Goal: Information Seeking & Learning: Learn about a topic

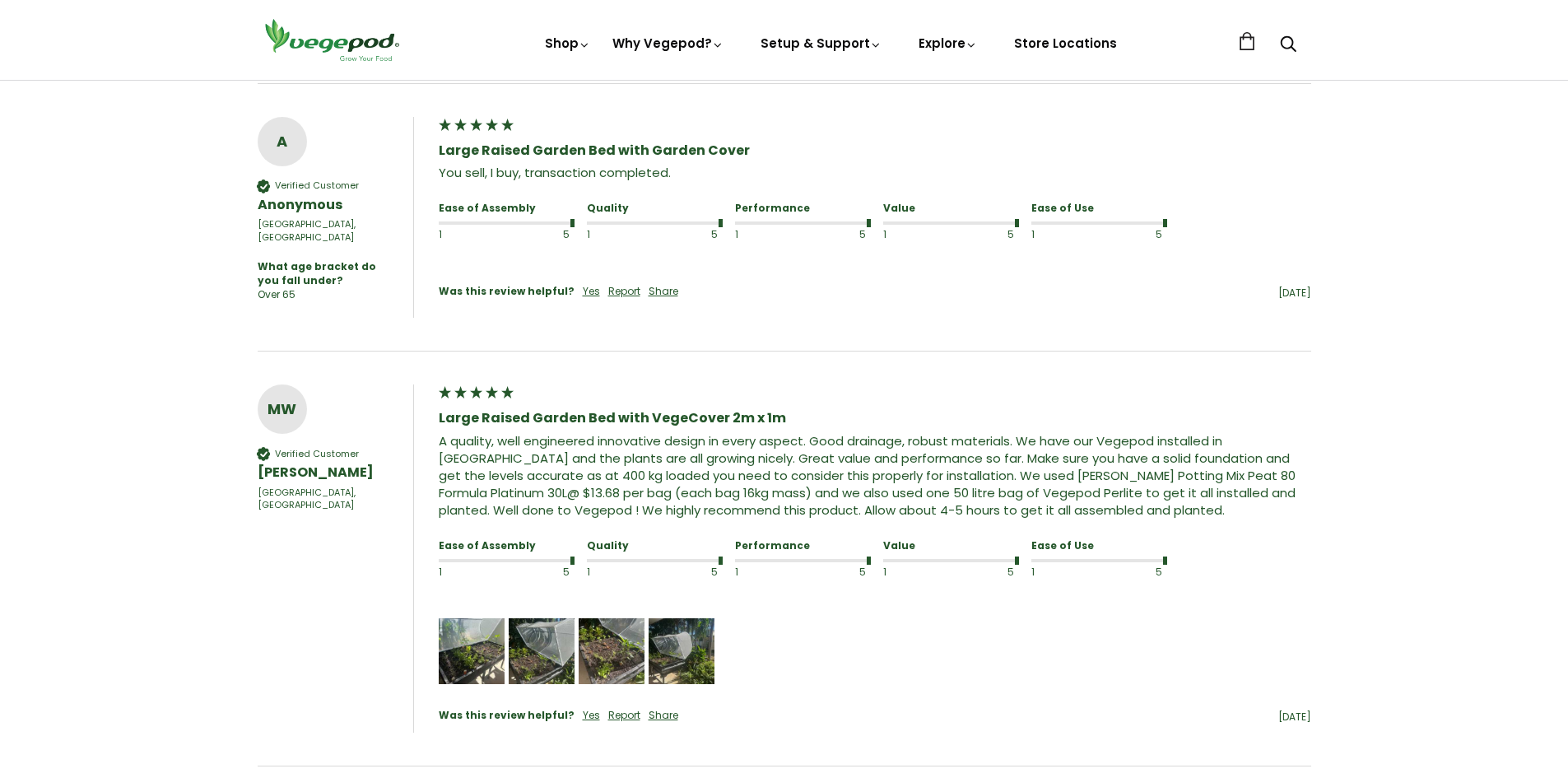
scroll to position [1003, 0]
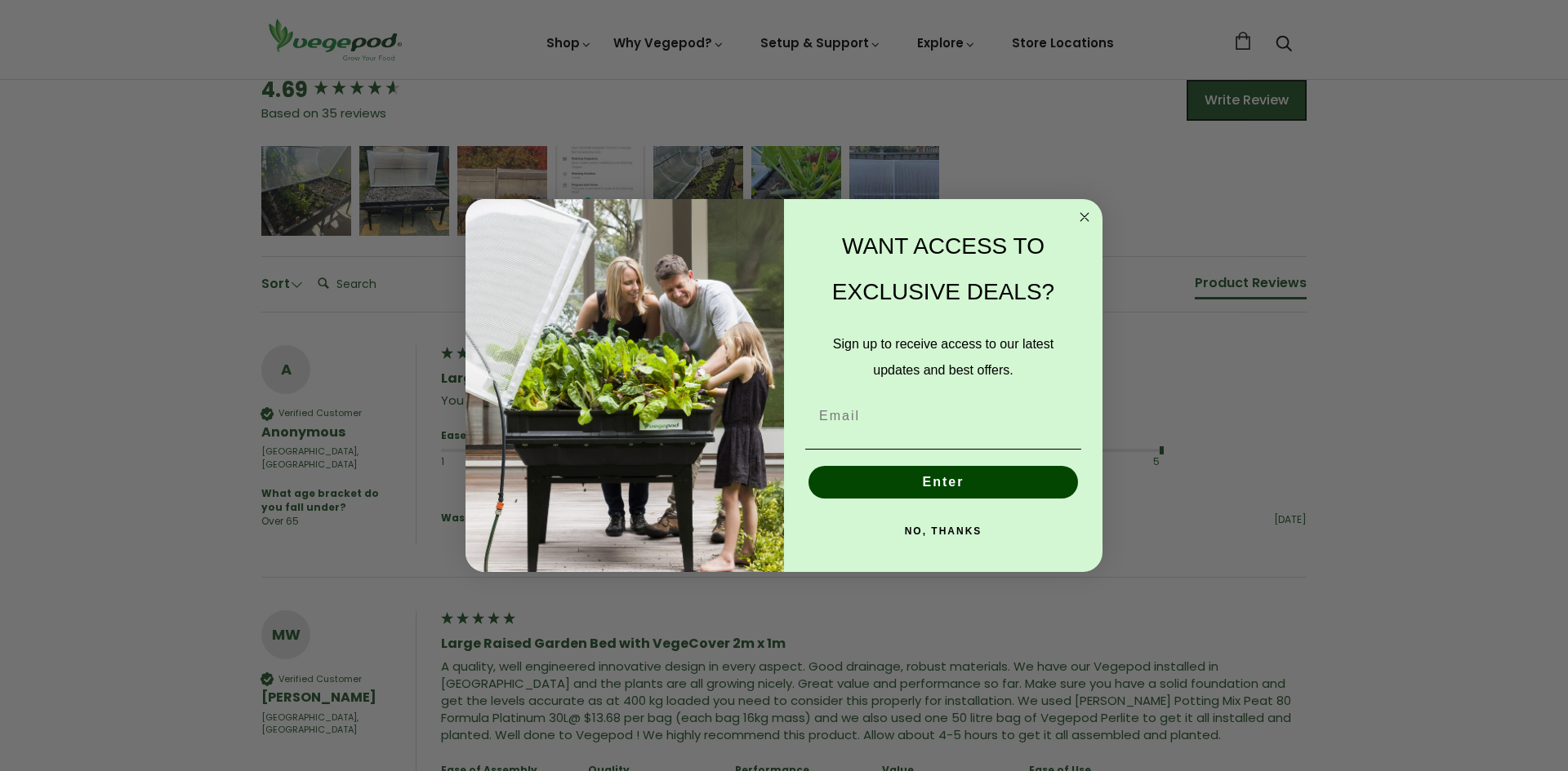
click at [1082, 216] on circle "Close dialog" at bounding box center [1084, 217] width 19 height 19
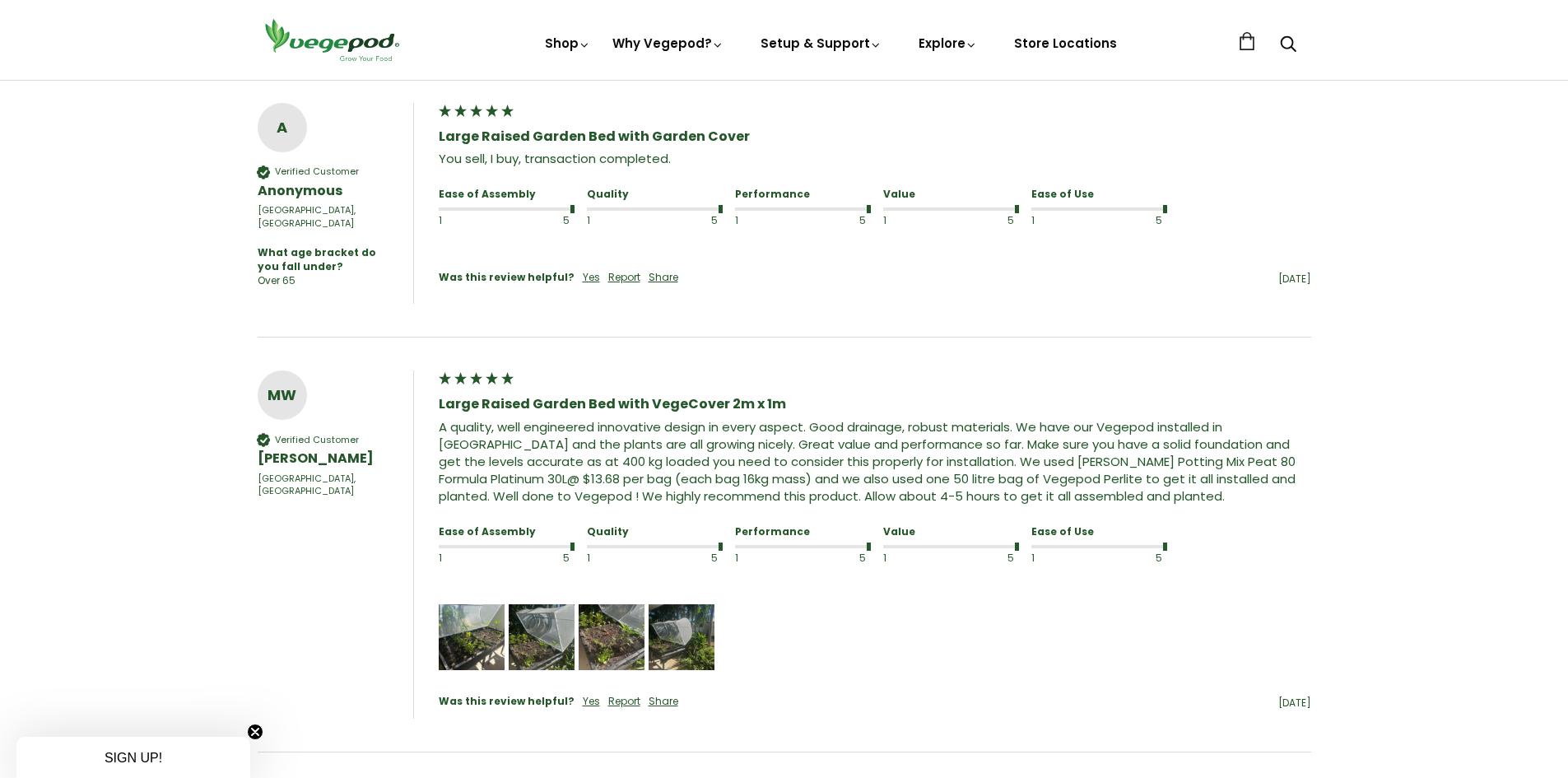
scroll to position [1250, 0]
click at [489, 603] on img "Media uploaded by this customer." at bounding box center [471, 636] width 66 height 66
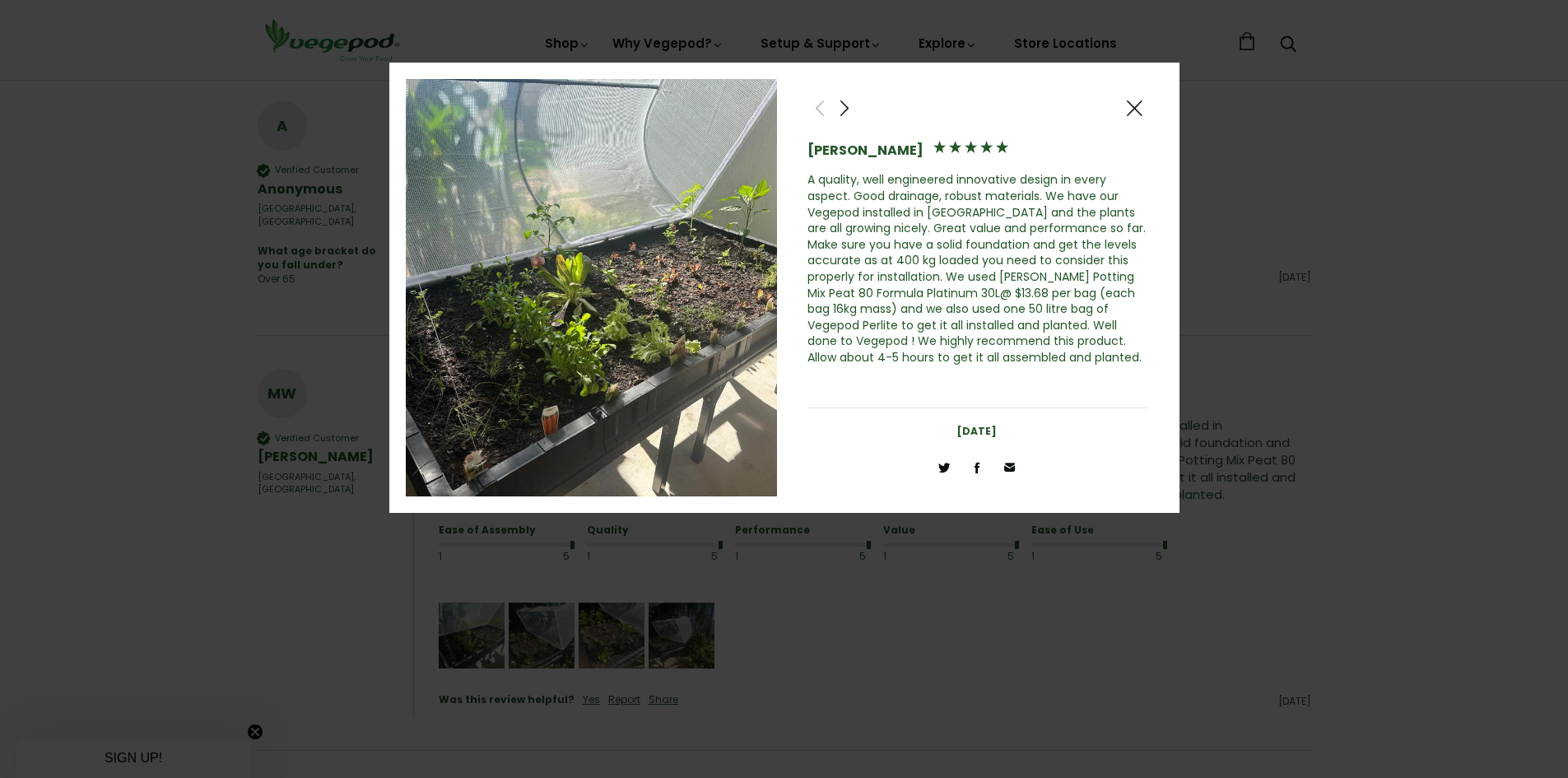
click at [1138, 105] on span at bounding box center [1134, 108] width 20 height 20
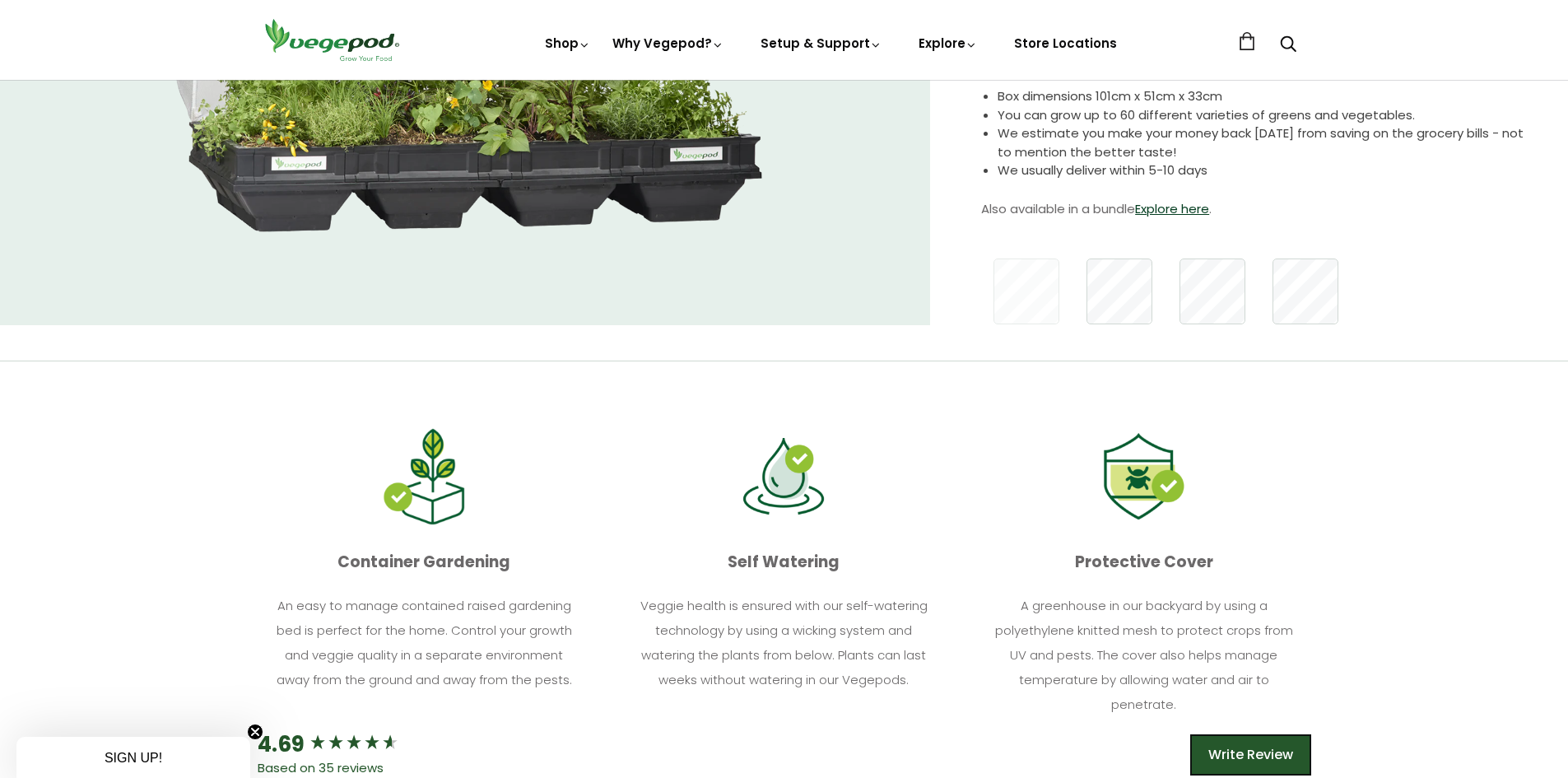
scroll to position [0, 0]
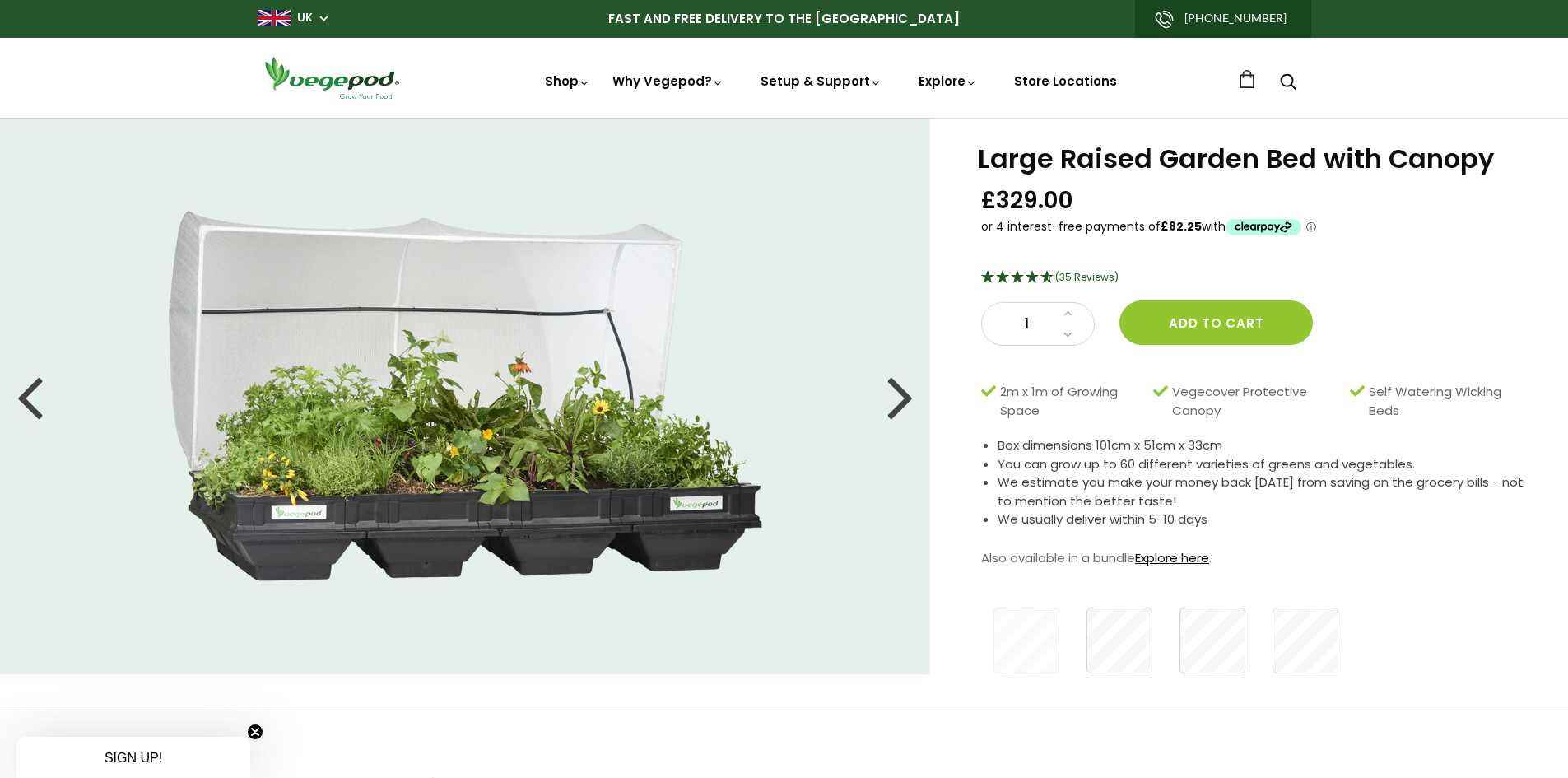
click at [1143, 550] on link "Explore here" at bounding box center [1172, 558] width 74 height 17
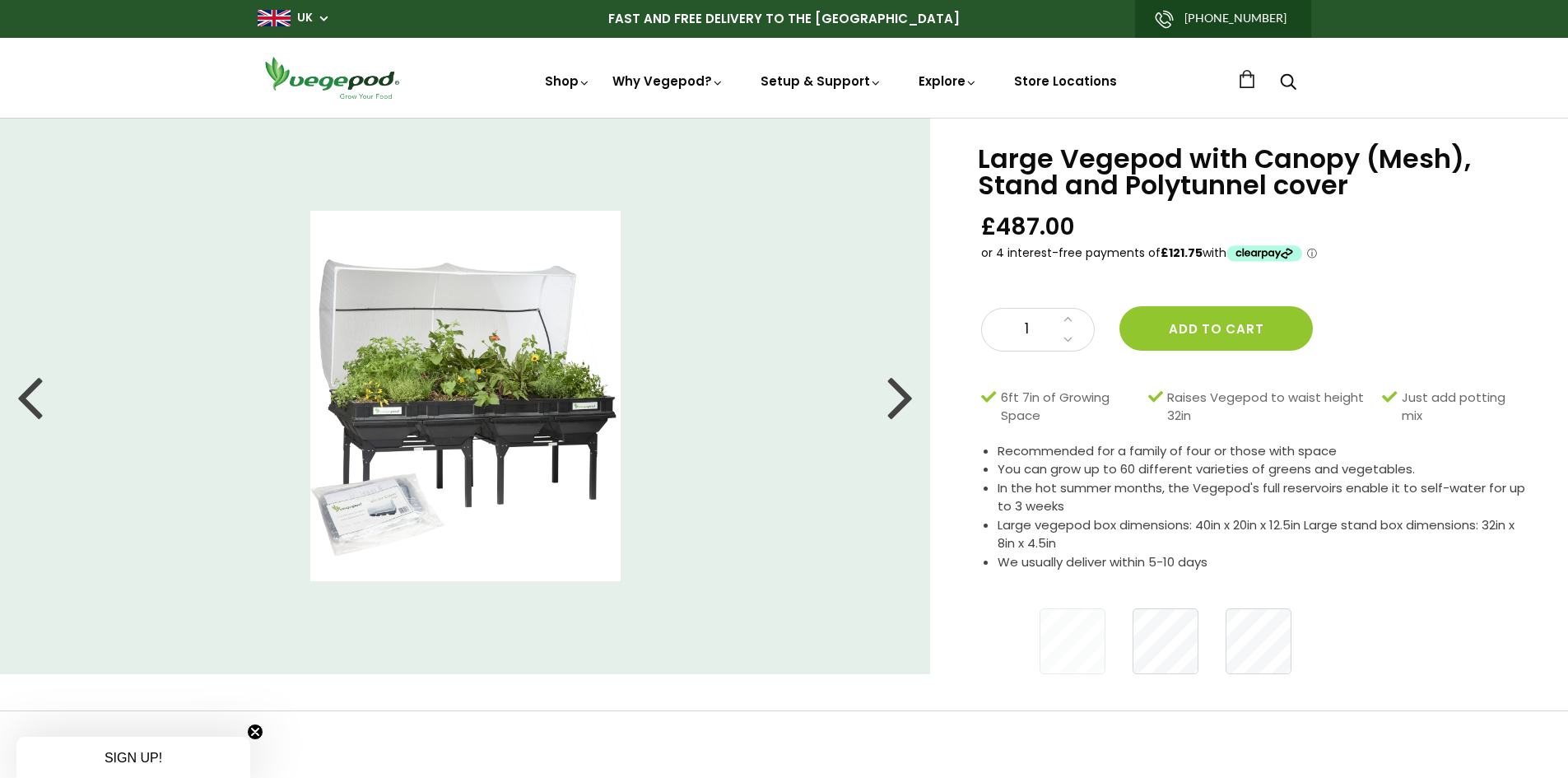
click at [420, 416] on img at bounding box center [465, 396] width 311 height 371
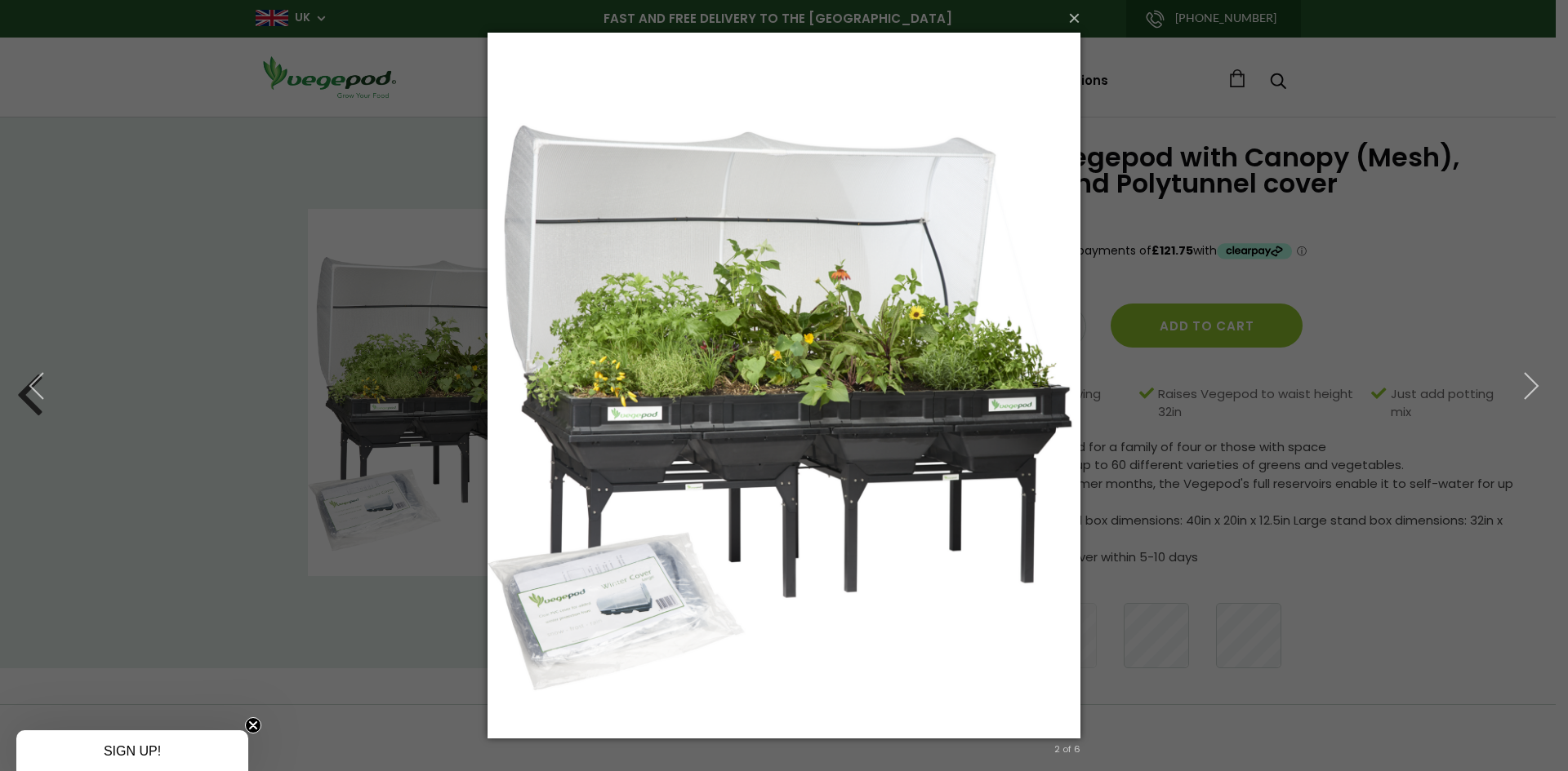
click at [867, 337] on img at bounding box center [784, 386] width 593 height 771
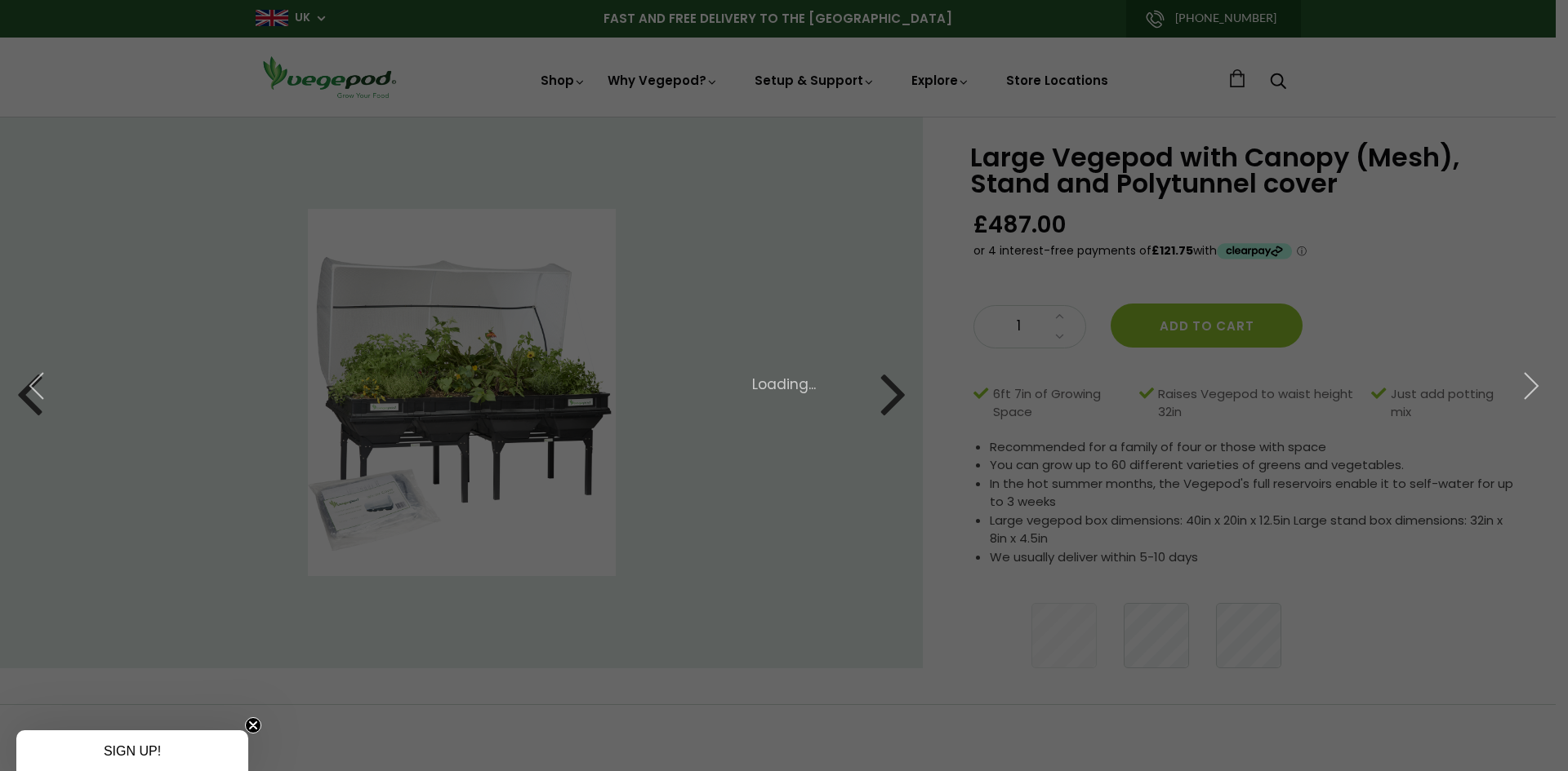
click at [501, 377] on div "Loading..." at bounding box center [783, 385] width 1554 height 21
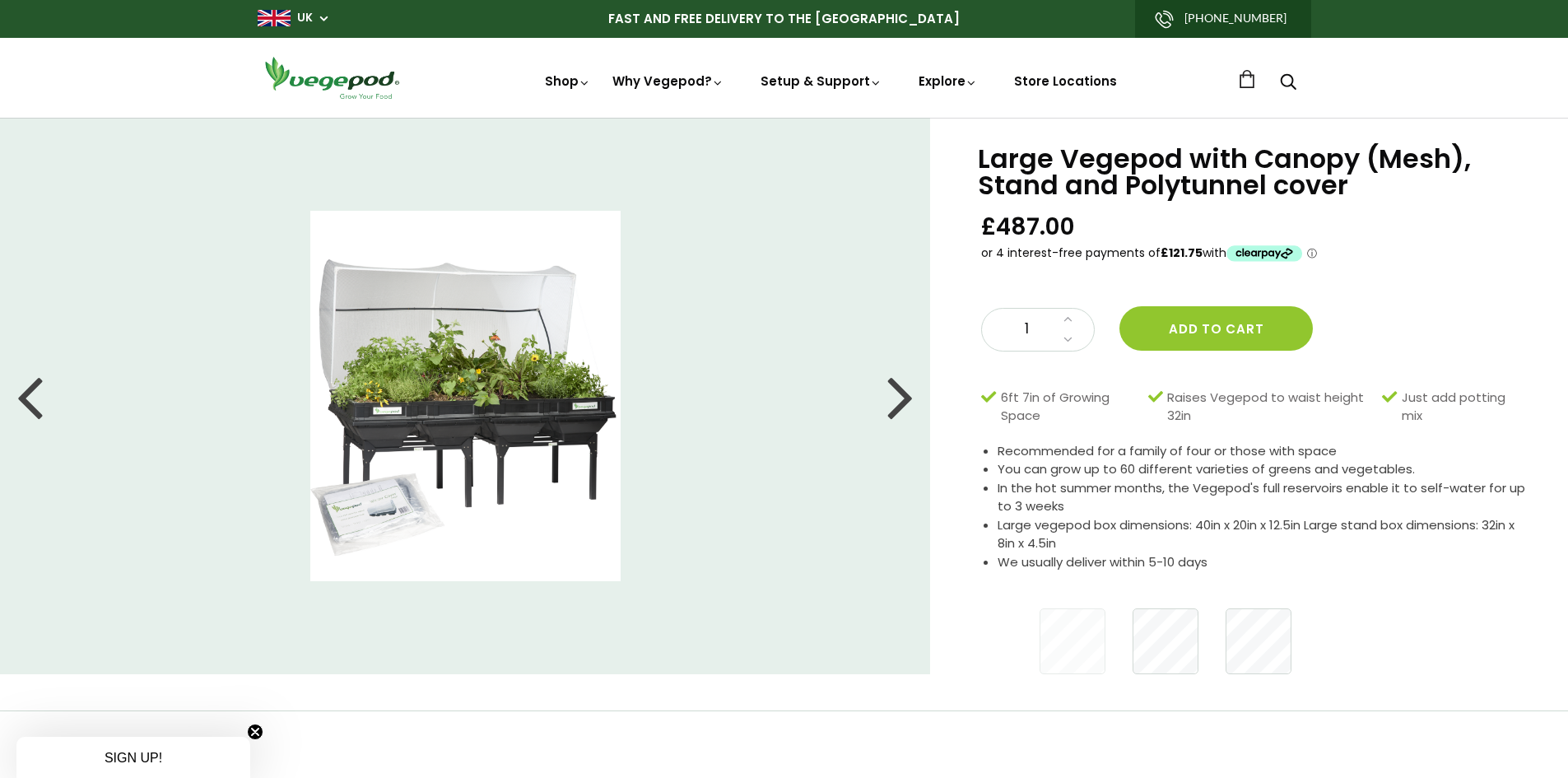
click at [505, 381] on img at bounding box center [465, 396] width 311 height 371
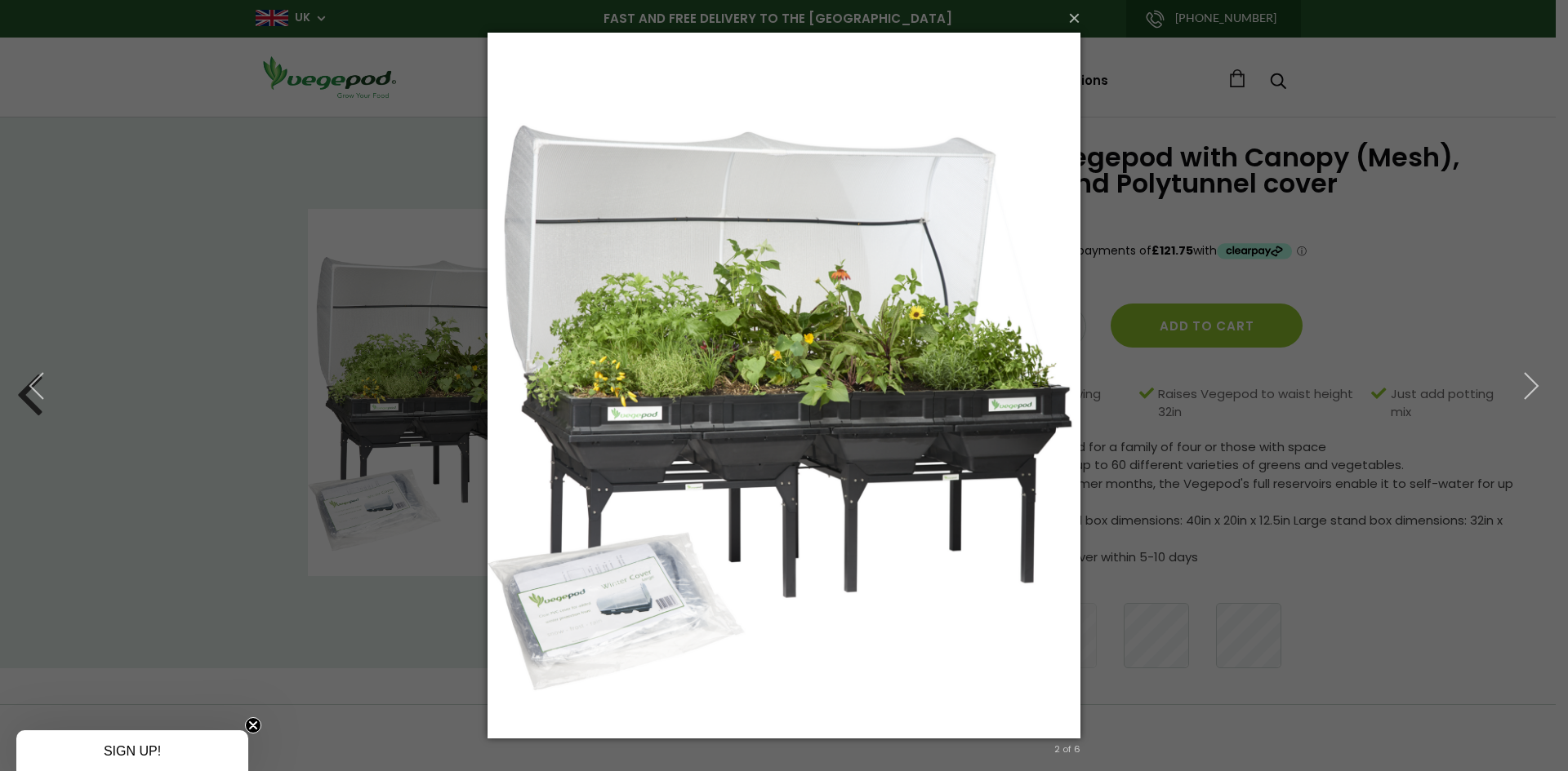
click at [643, 375] on img at bounding box center [784, 386] width 593 height 771
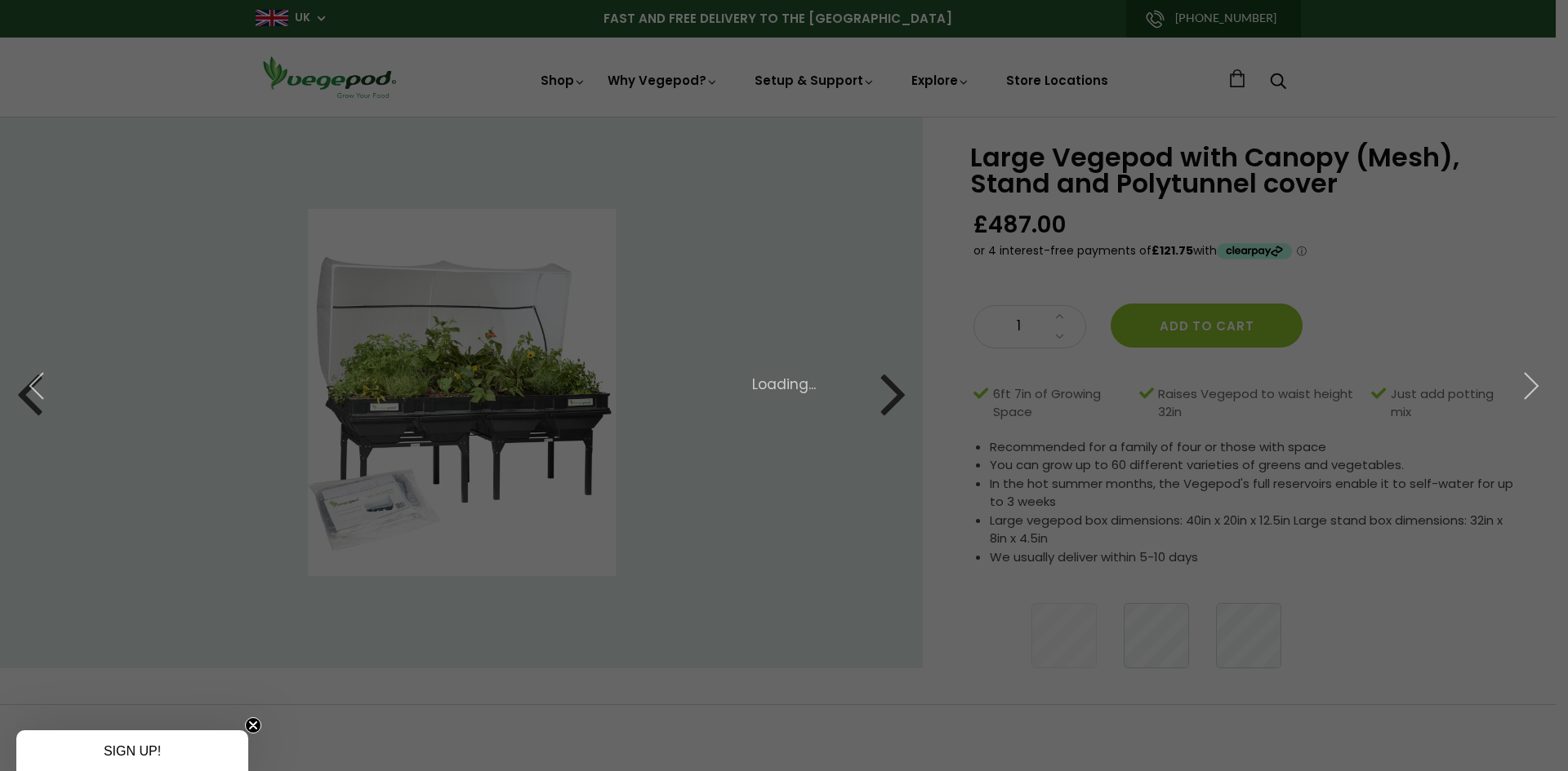
click at [643, 375] on div "Loading..." at bounding box center [783, 385] width 1554 height 21
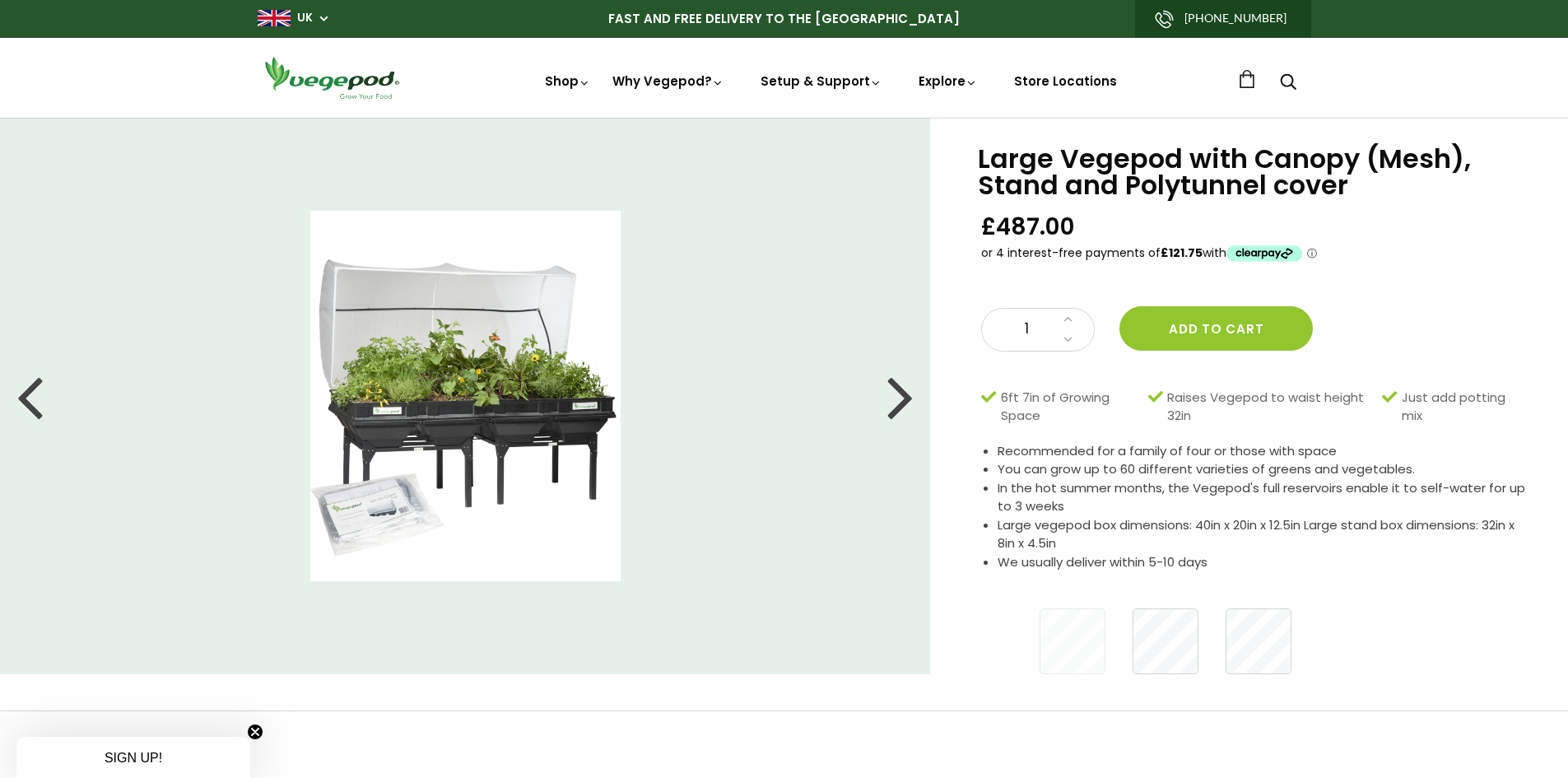
click at [900, 401] on div at bounding box center [900, 395] width 27 height 74
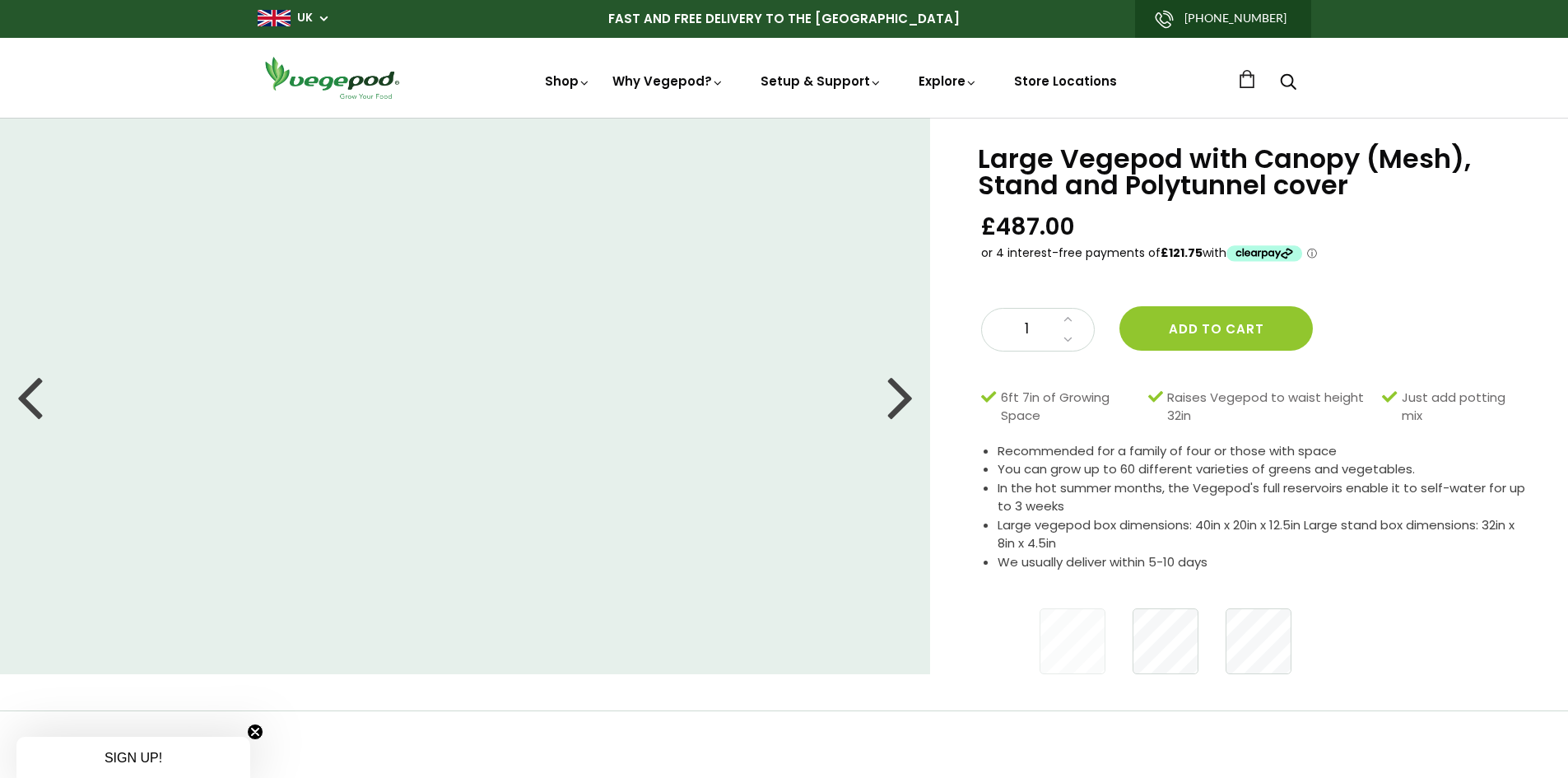
click at [900, 401] on div at bounding box center [900, 395] width 27 height 74
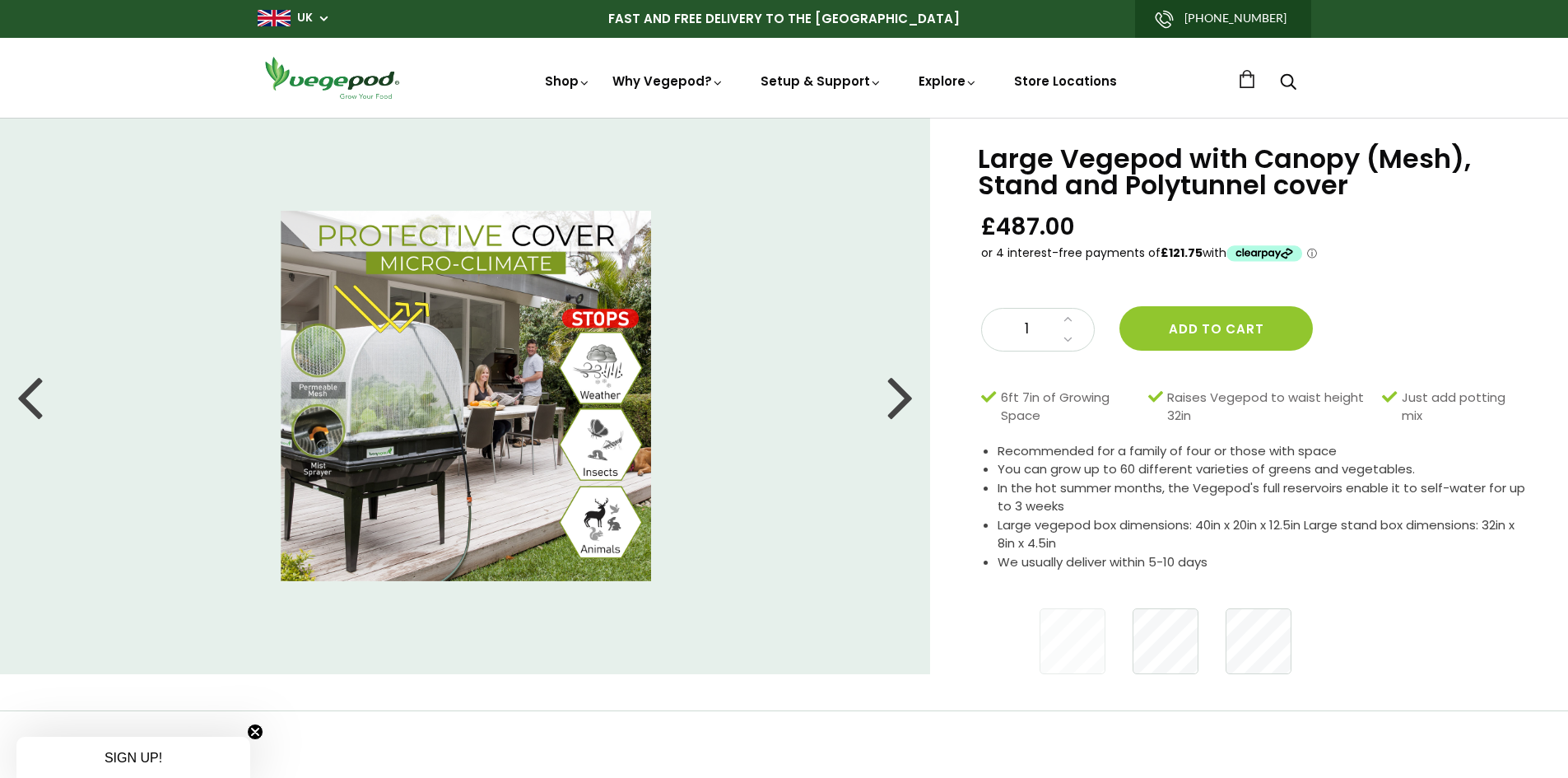
click at [900, 401] on div at bounding box center [900, 395] width 27 height 74
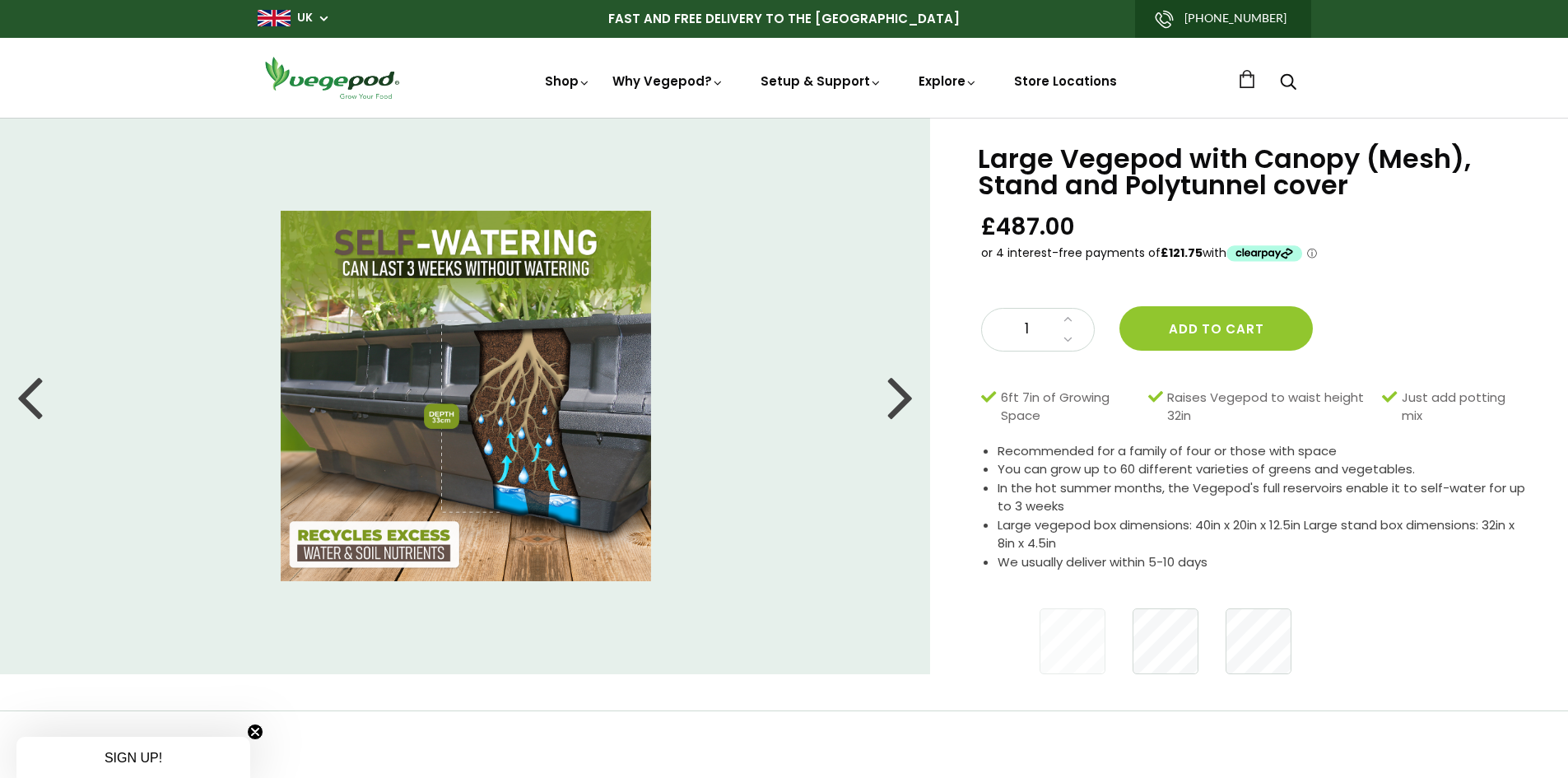
click at [900, 401] on div at bounding box center [900, 395] width 27 height 74
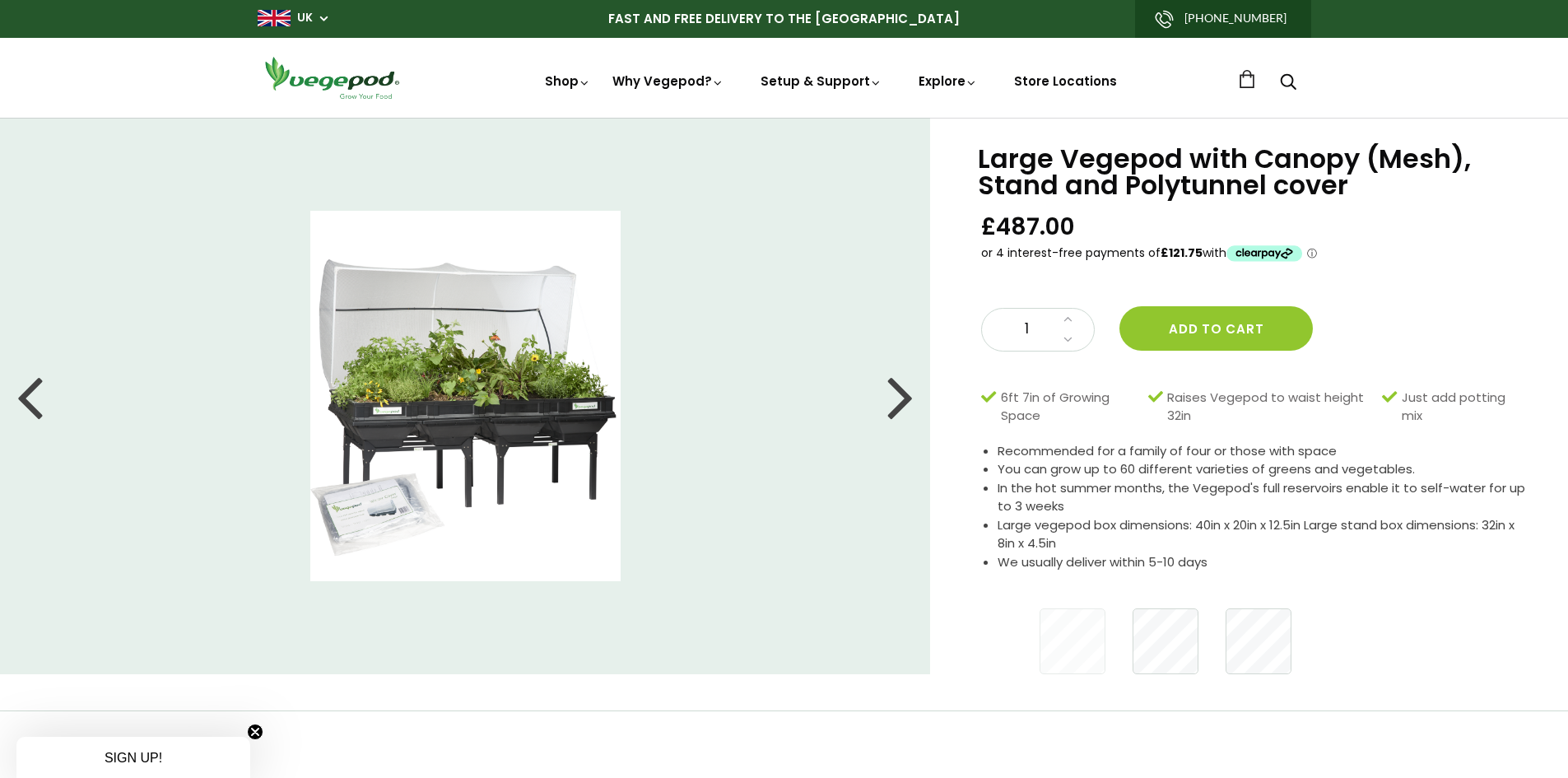
click at [900, 401] on div at bounding box center [900, 395] width 27 height 74
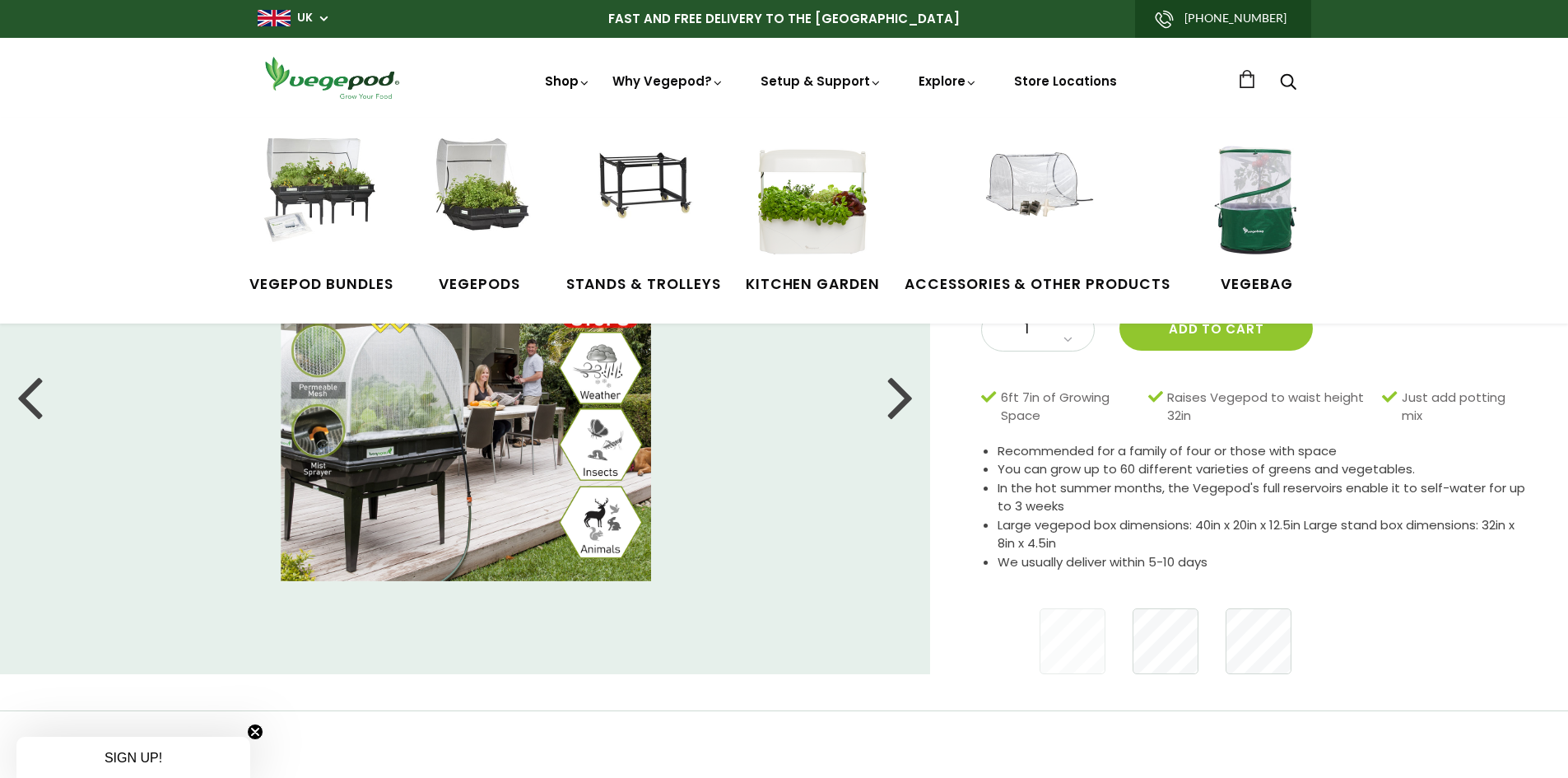
click at [576, 86] on link "Shop" at bounding box center [568, 104] width 46 height 63
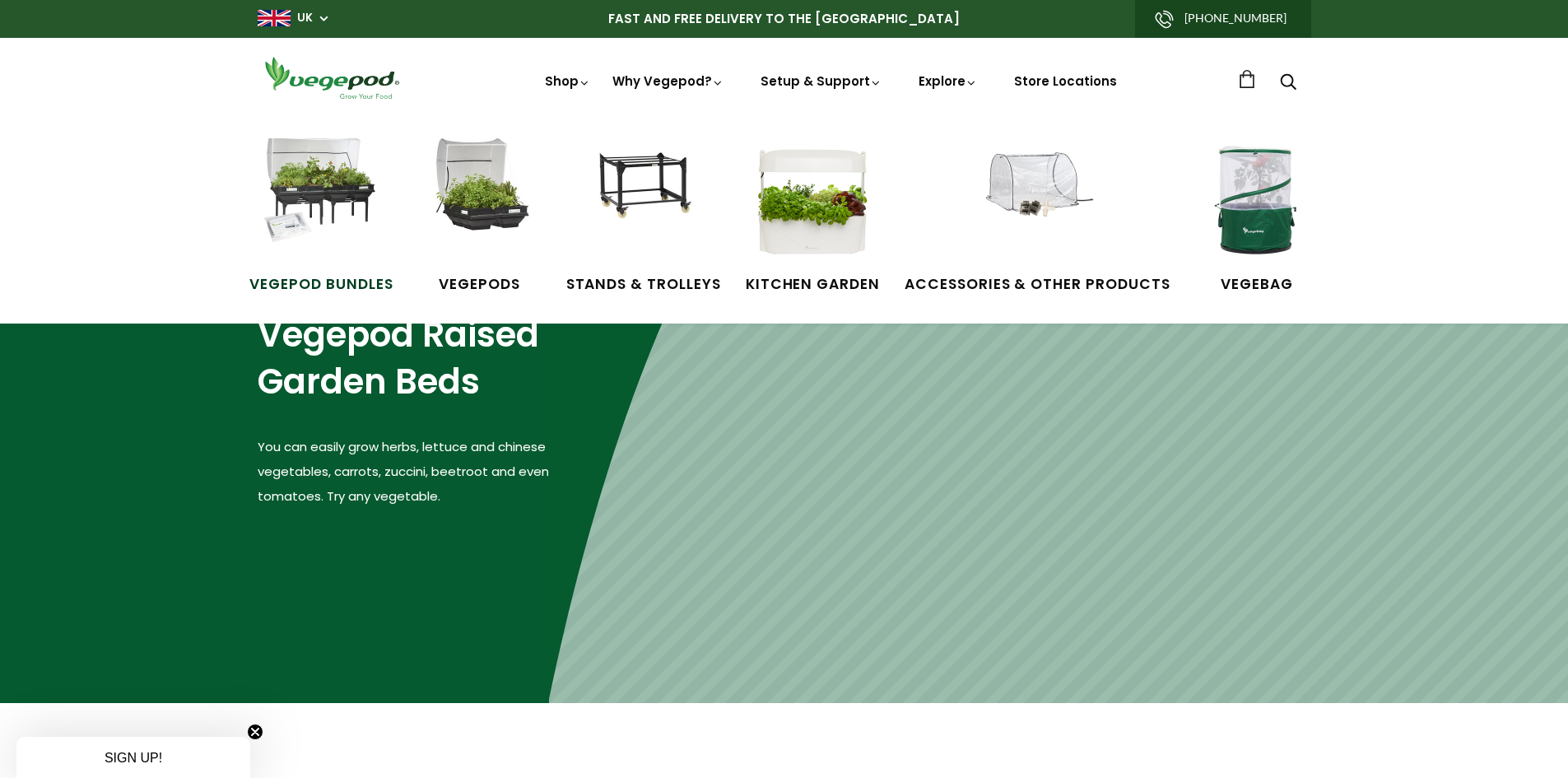
click at [310, 278] on span "Vegepod Bundles" at bounding box center [321, 284] width 143 height 21
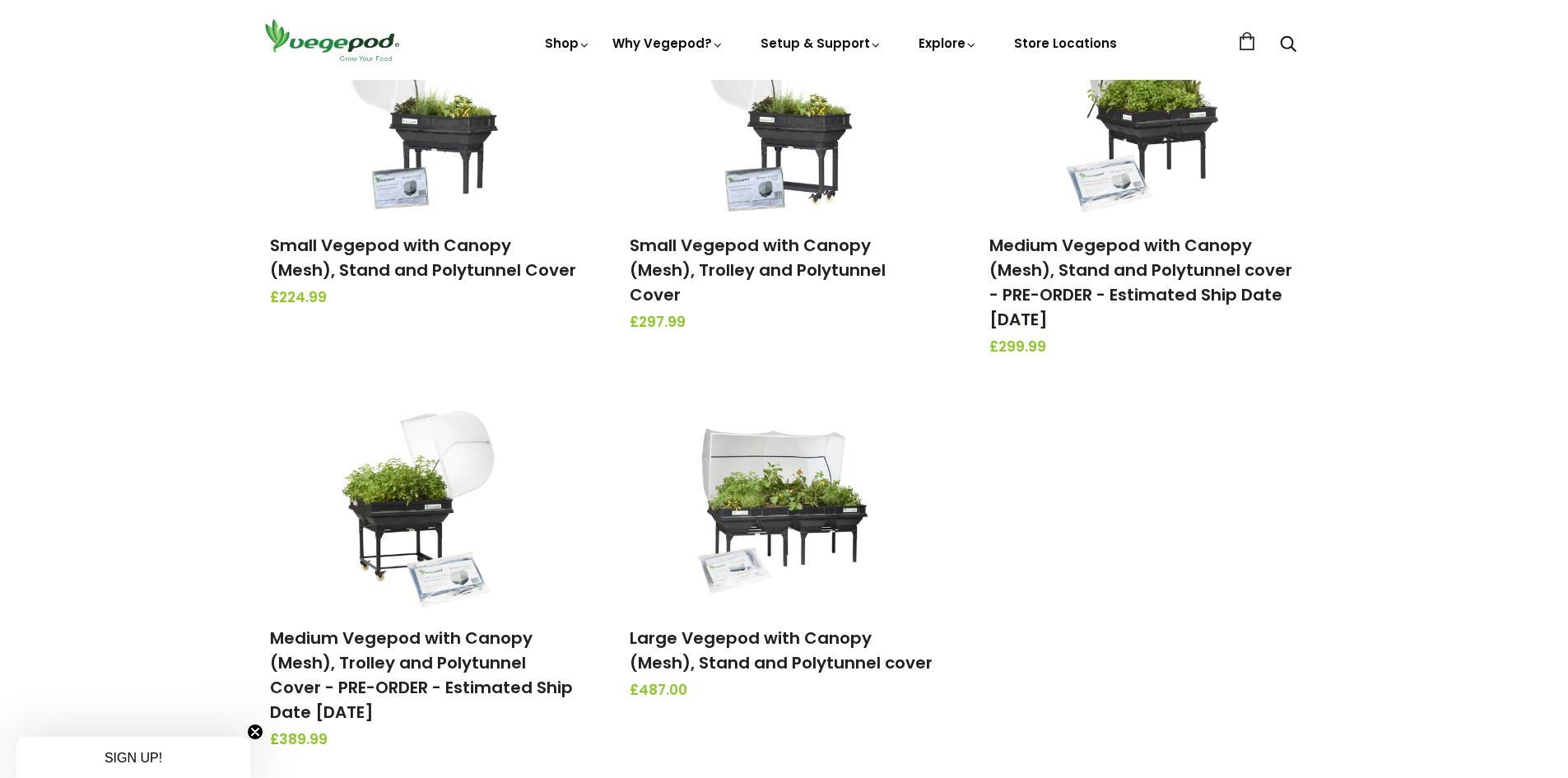
scroll to position [329, 0]
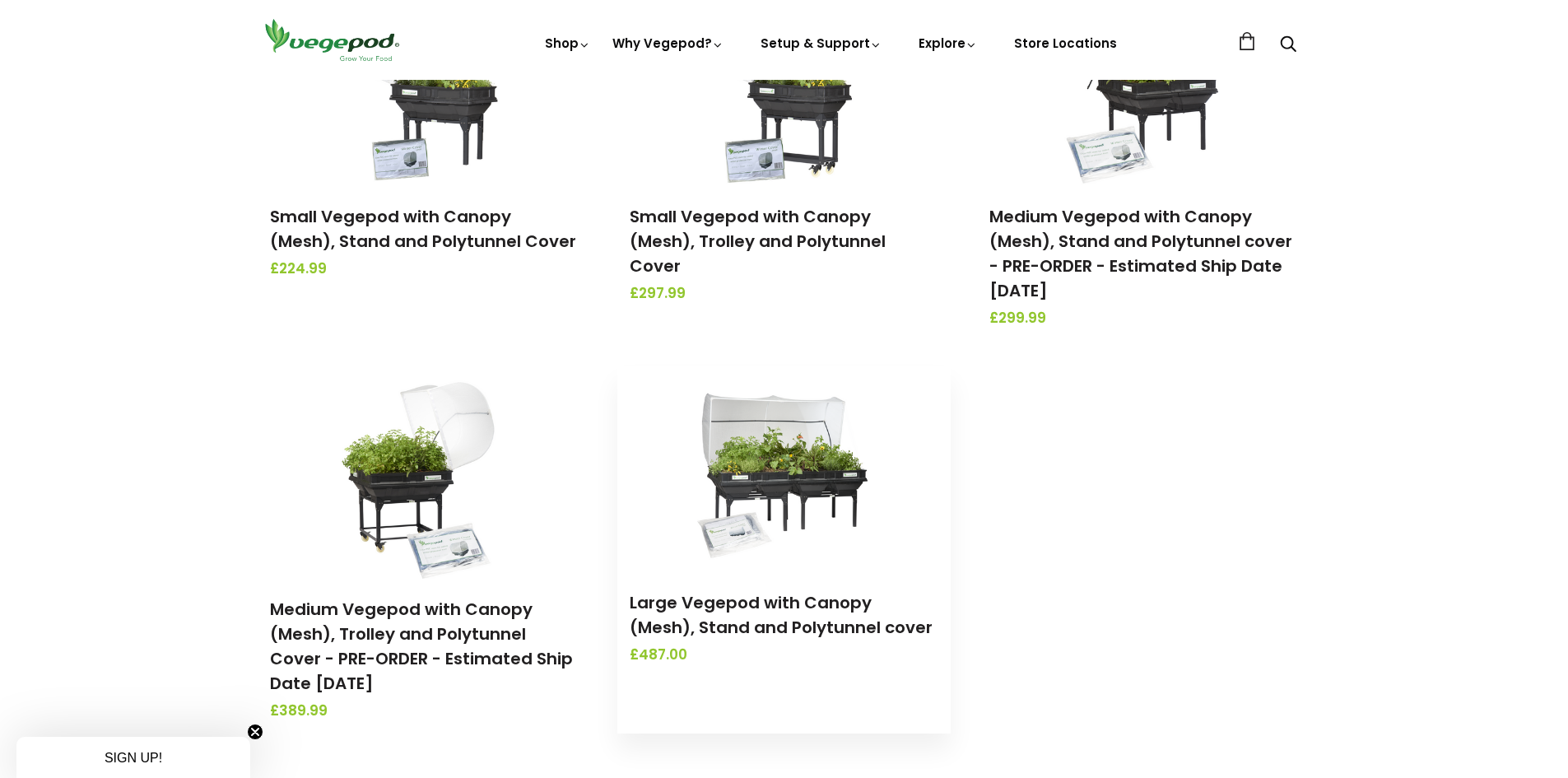
click at [784, 494] on img at bounding box center [783, 469] width 173 height 206
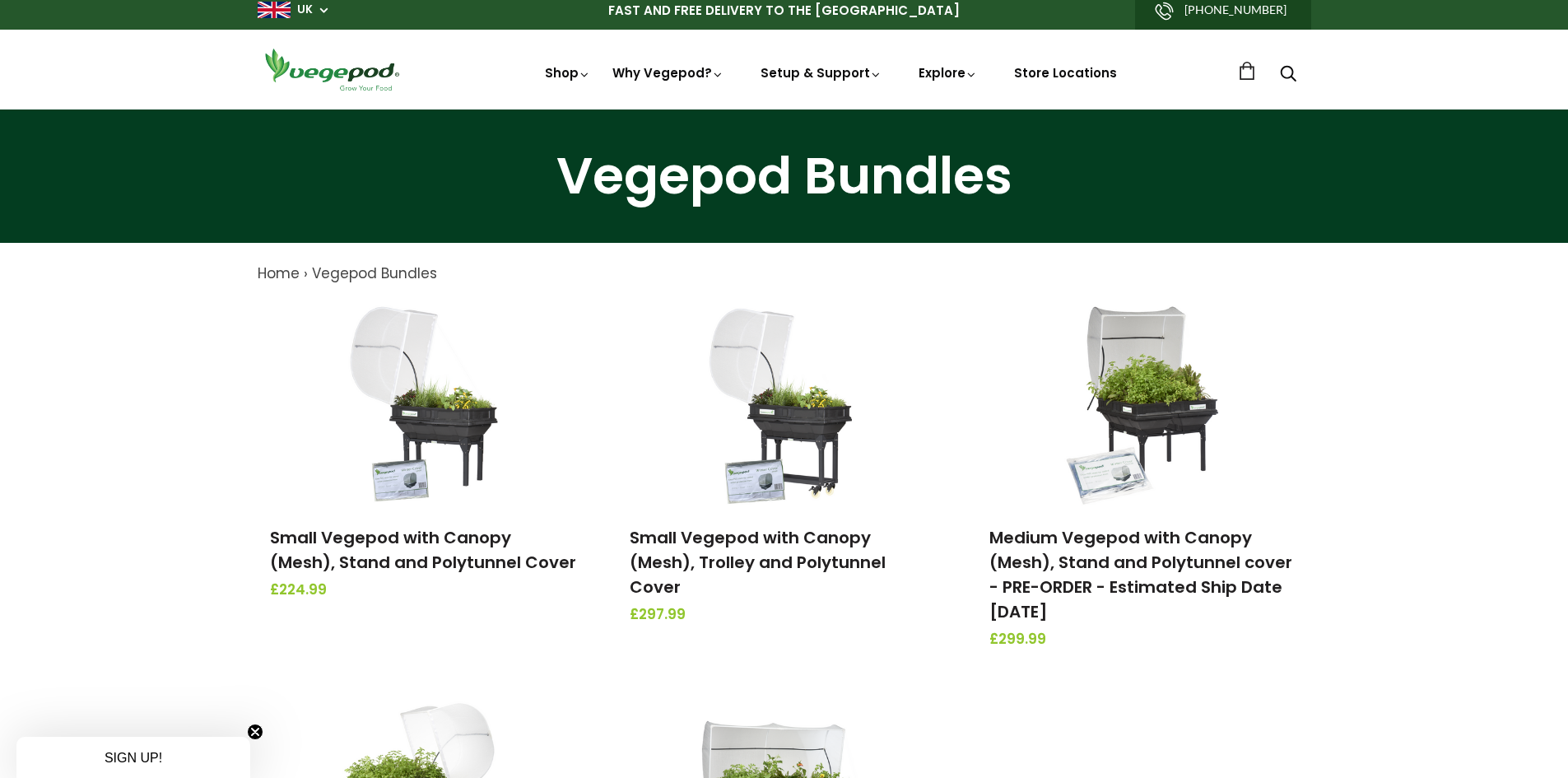
scroll to position [0, 0]
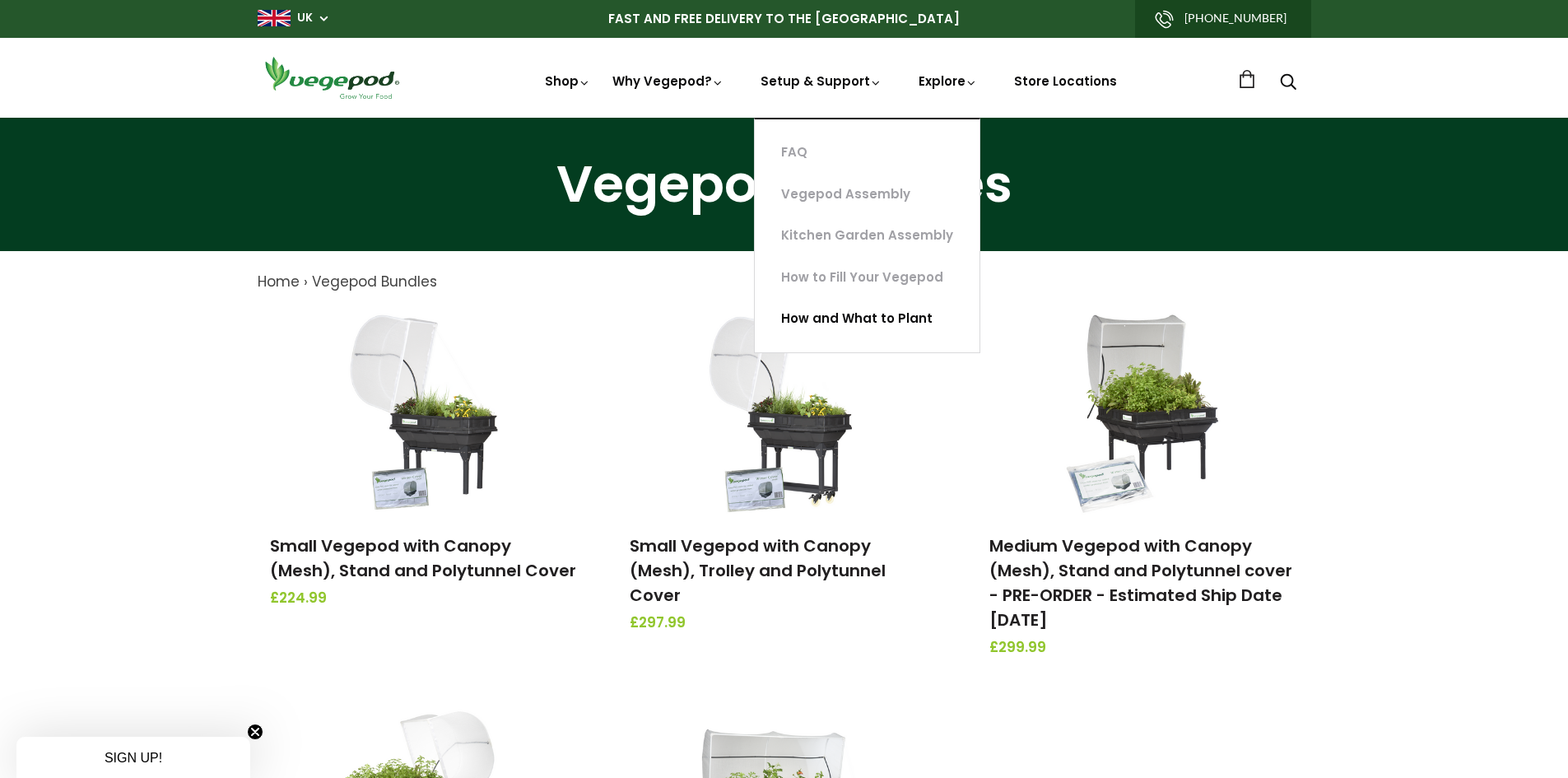
click at [849, 315] on link "How and What to Plant" at bounding box center [867, 319] width 225 height 42
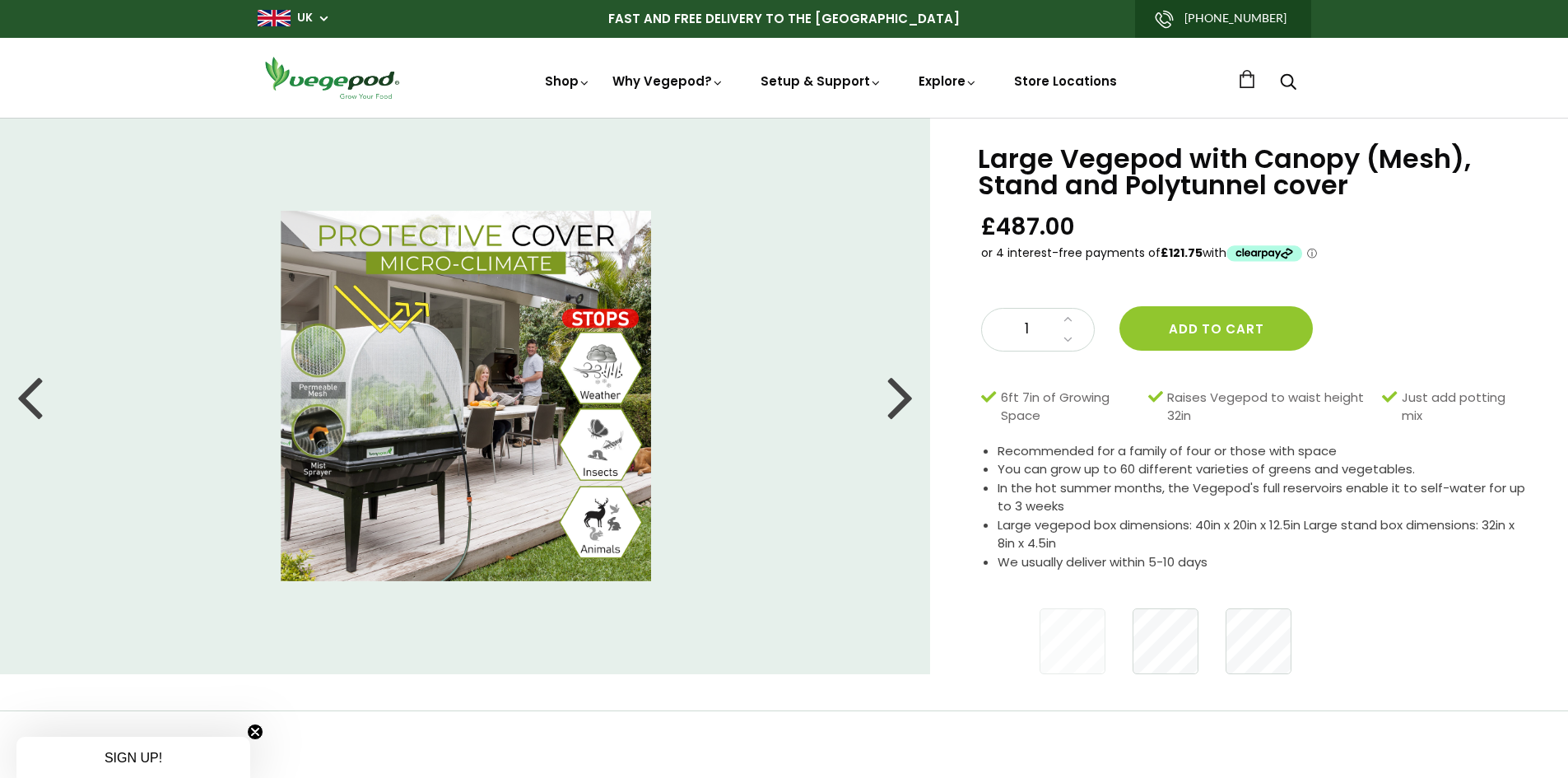
click at [912, 402] on div at bounding box center [900, 395] width 27 height 74
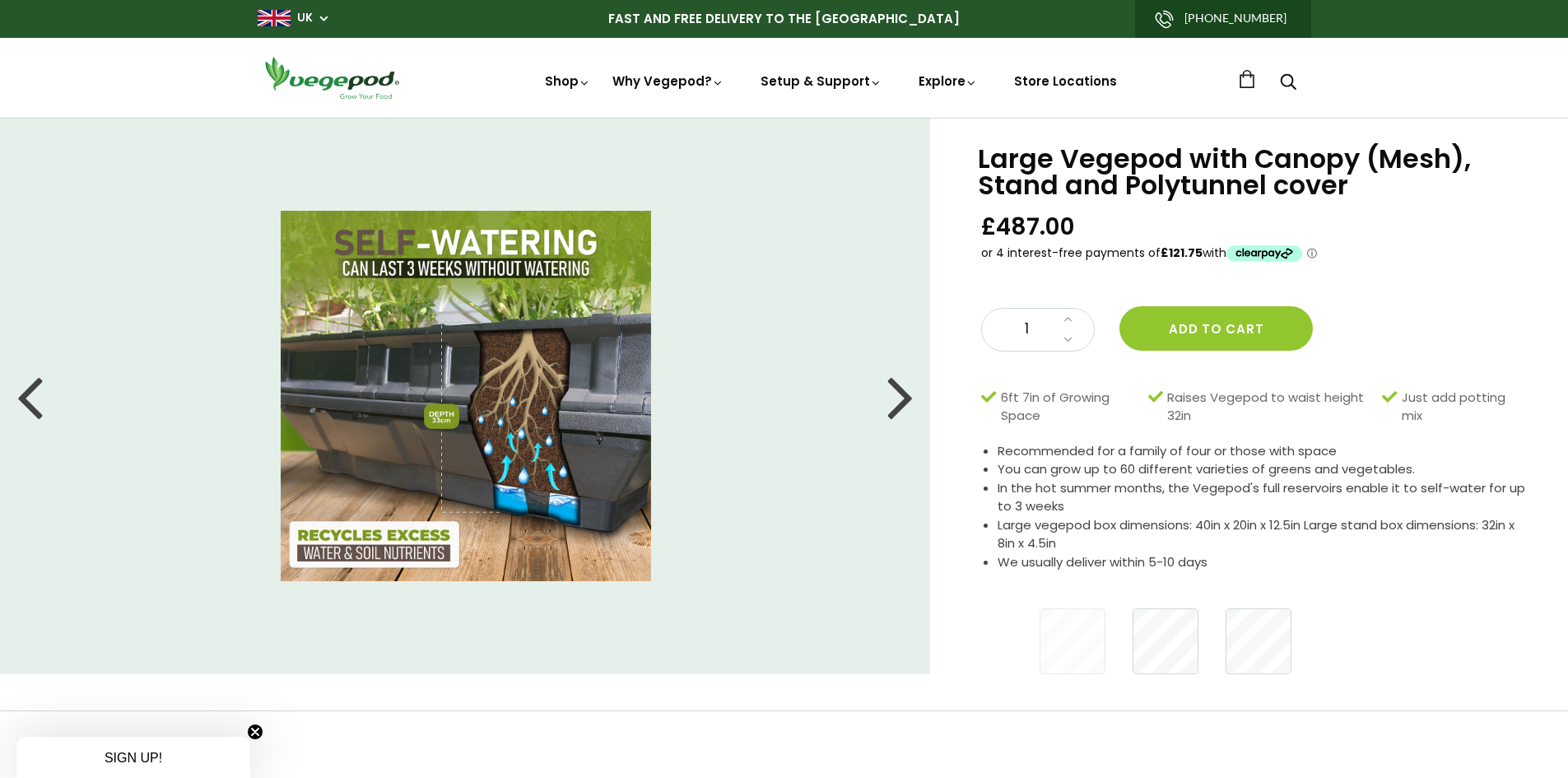
click at [912, 402] on div at bounding box center [900, 395] width 27 height 74
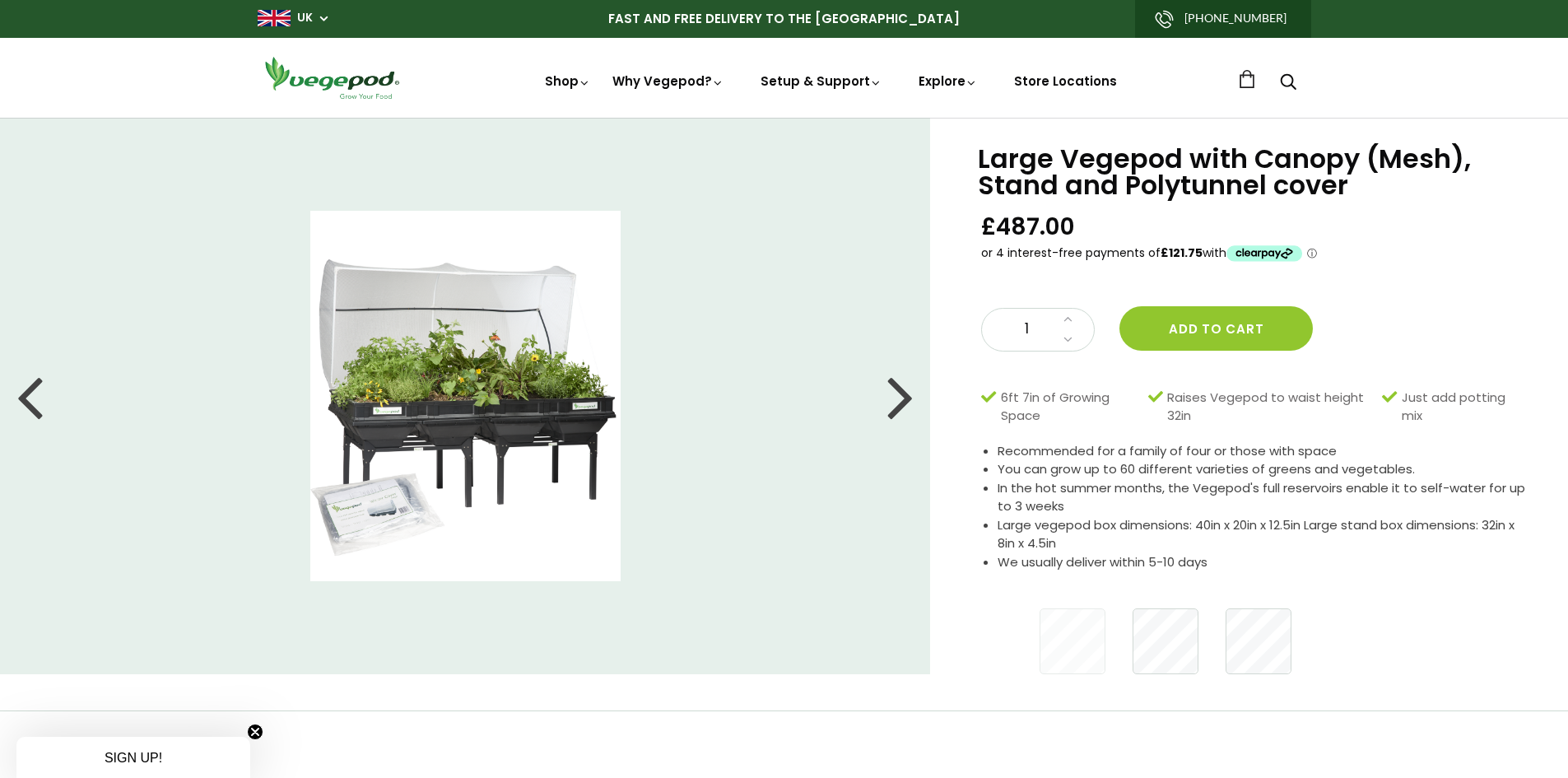
click at [36, 404] on div at bounding box center [29, 395] width 27 height 74
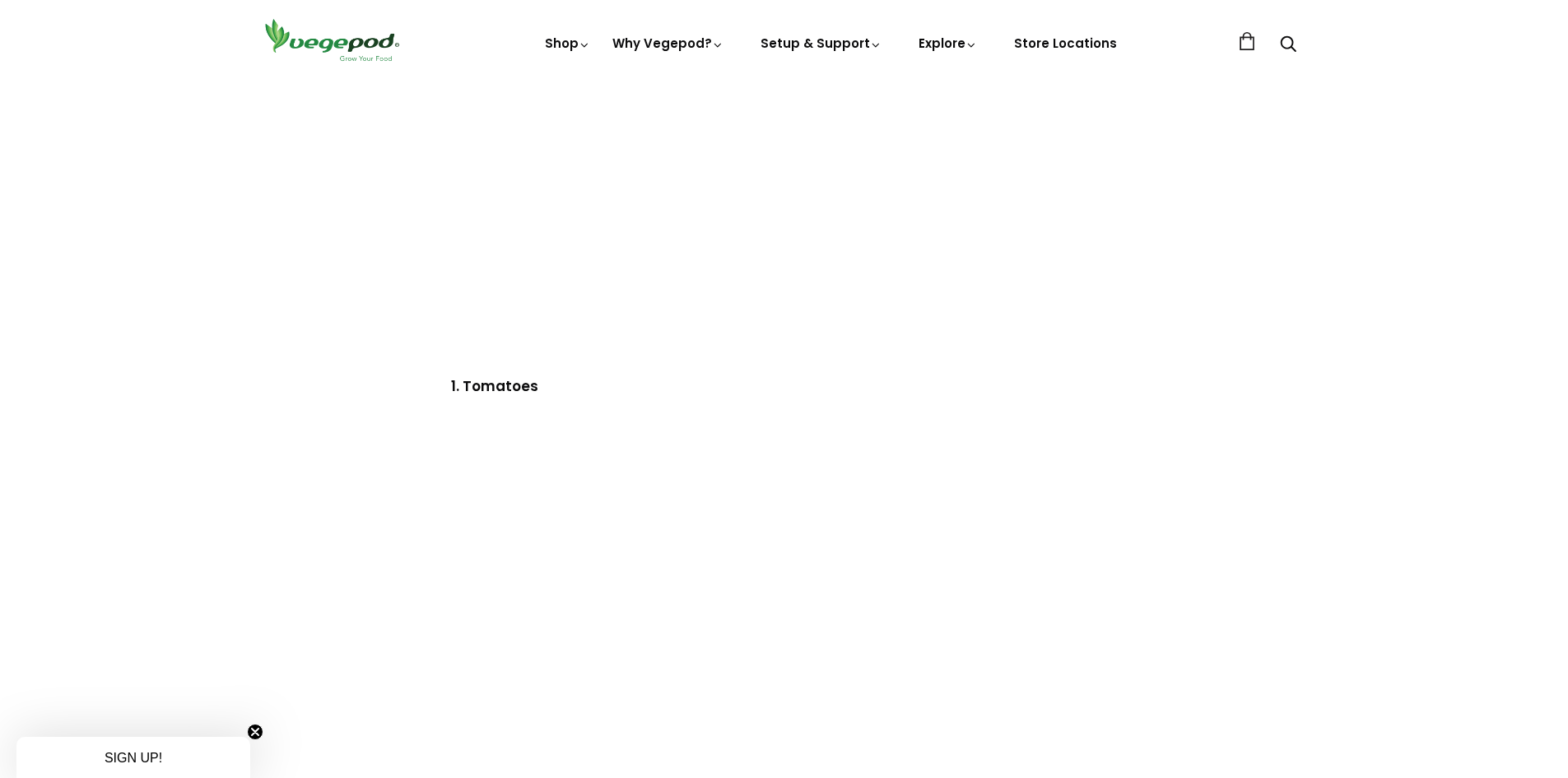
scroll to position [741, 0]
click at [978, 114] on link "News" at bounding box center [1049, 115] width 272 height 42
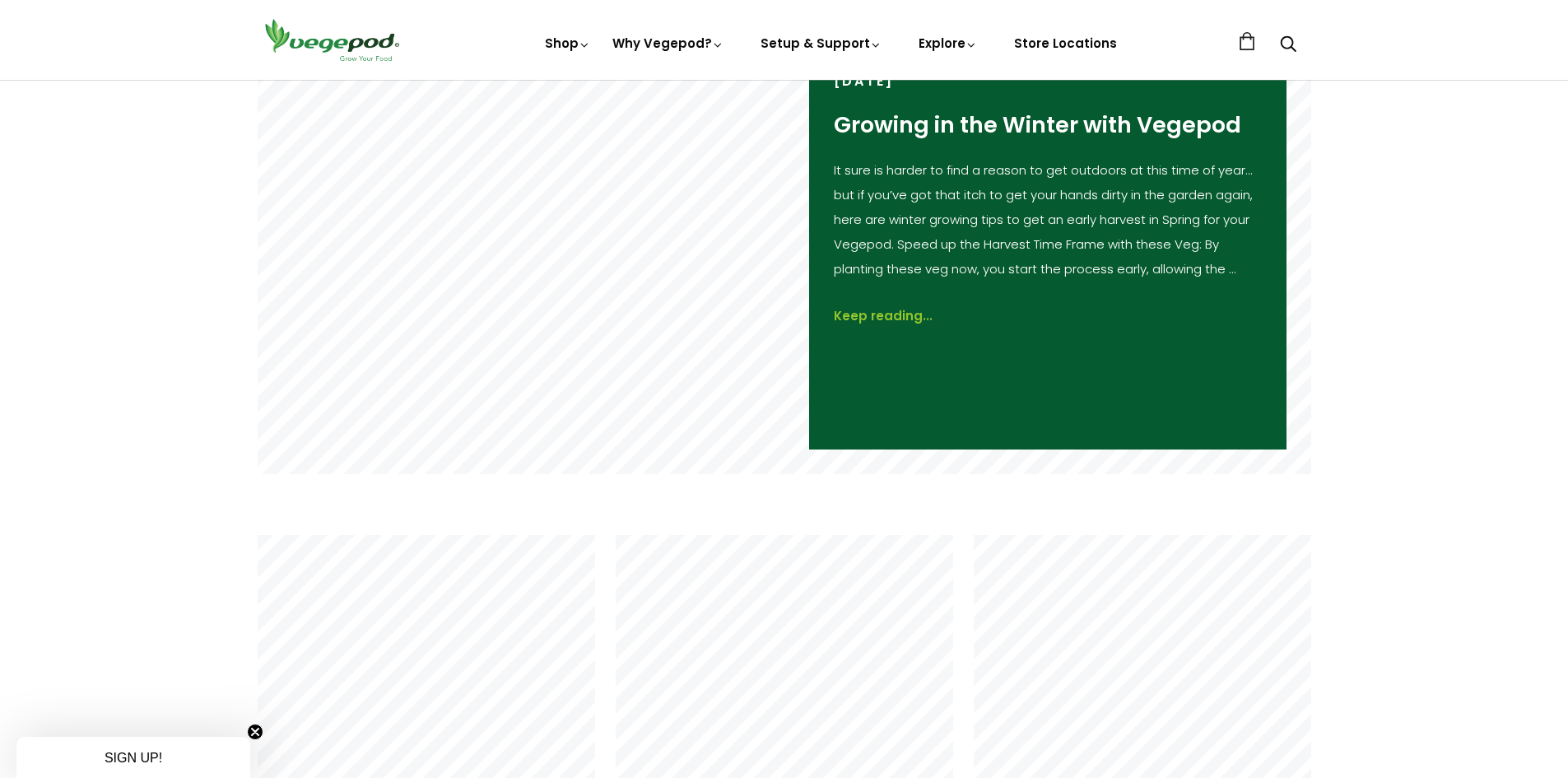
scroll to position [329, 0]
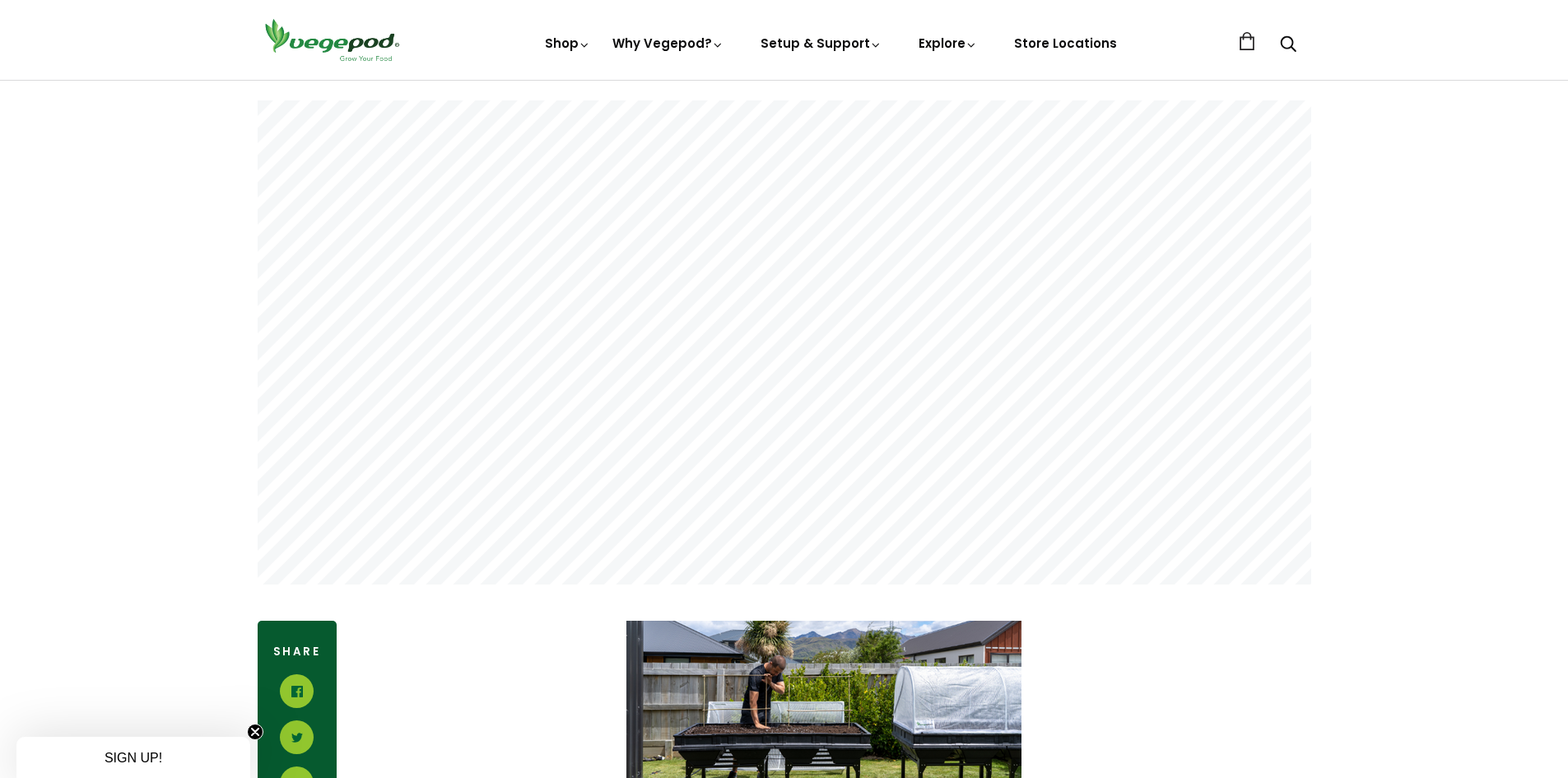
scroll to position [329, 0]
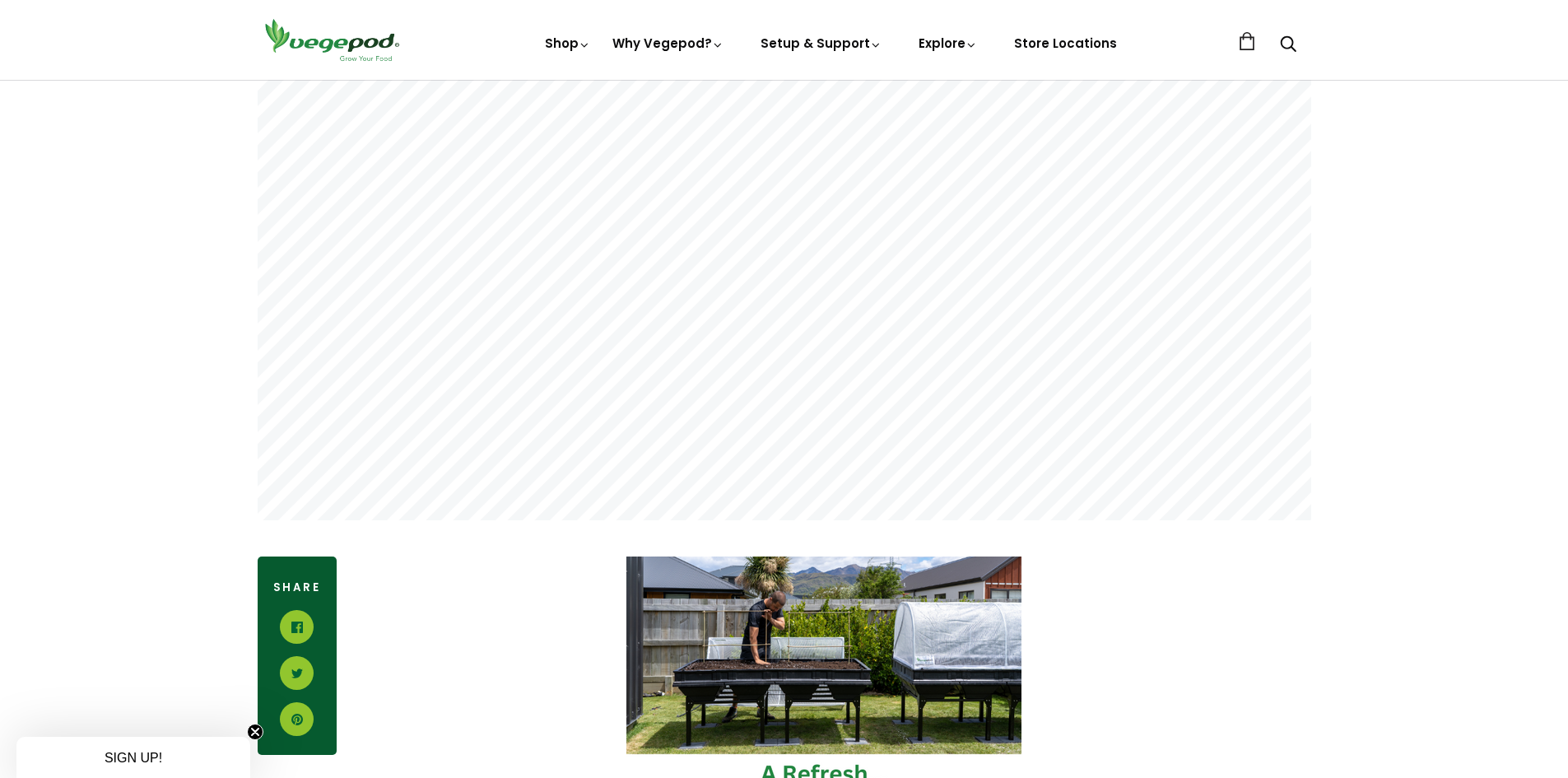
click at [845, 680] on img at bounding box center [823, 747] width 395 height 381
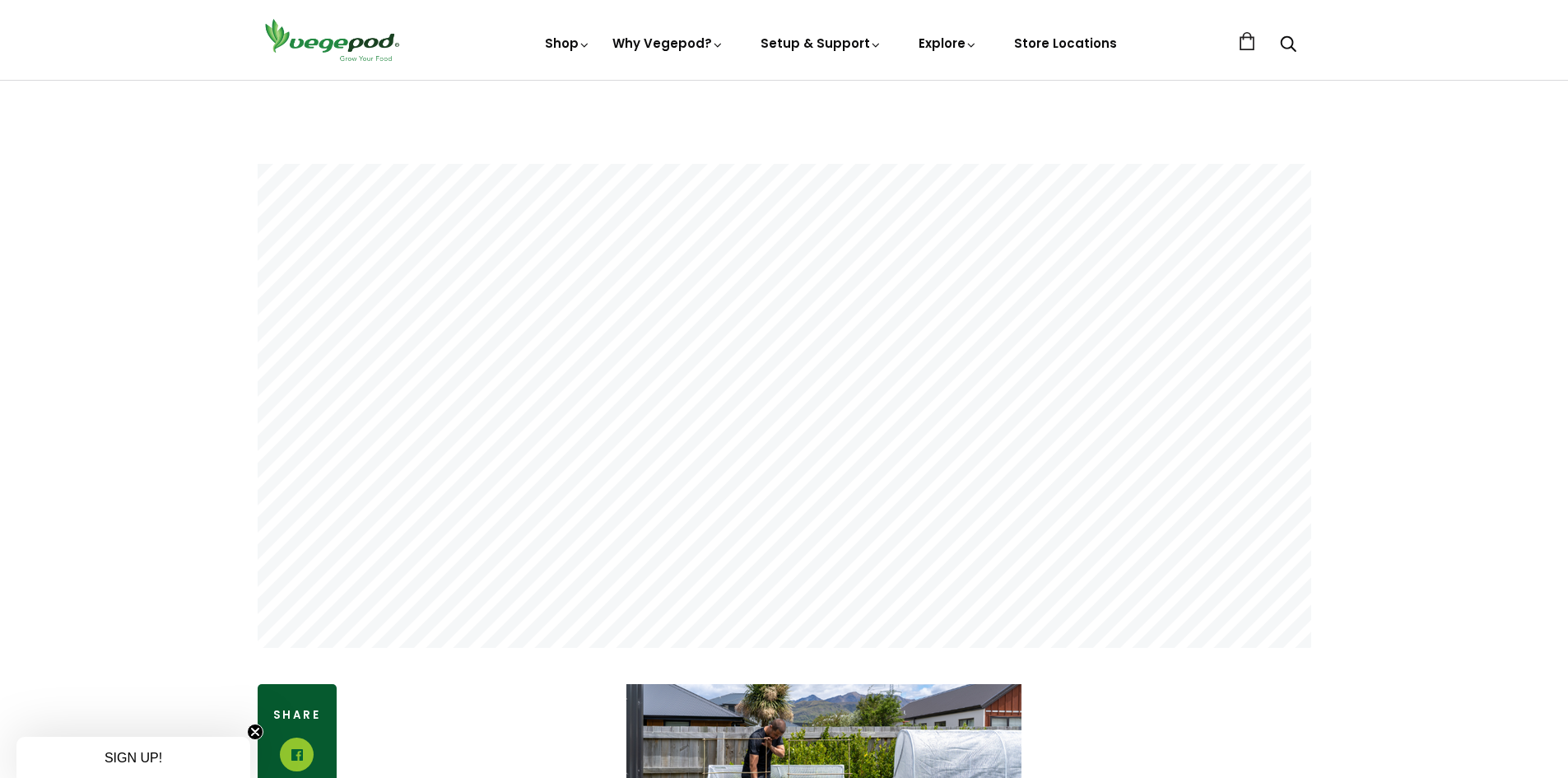
scroll to position [412, 0]
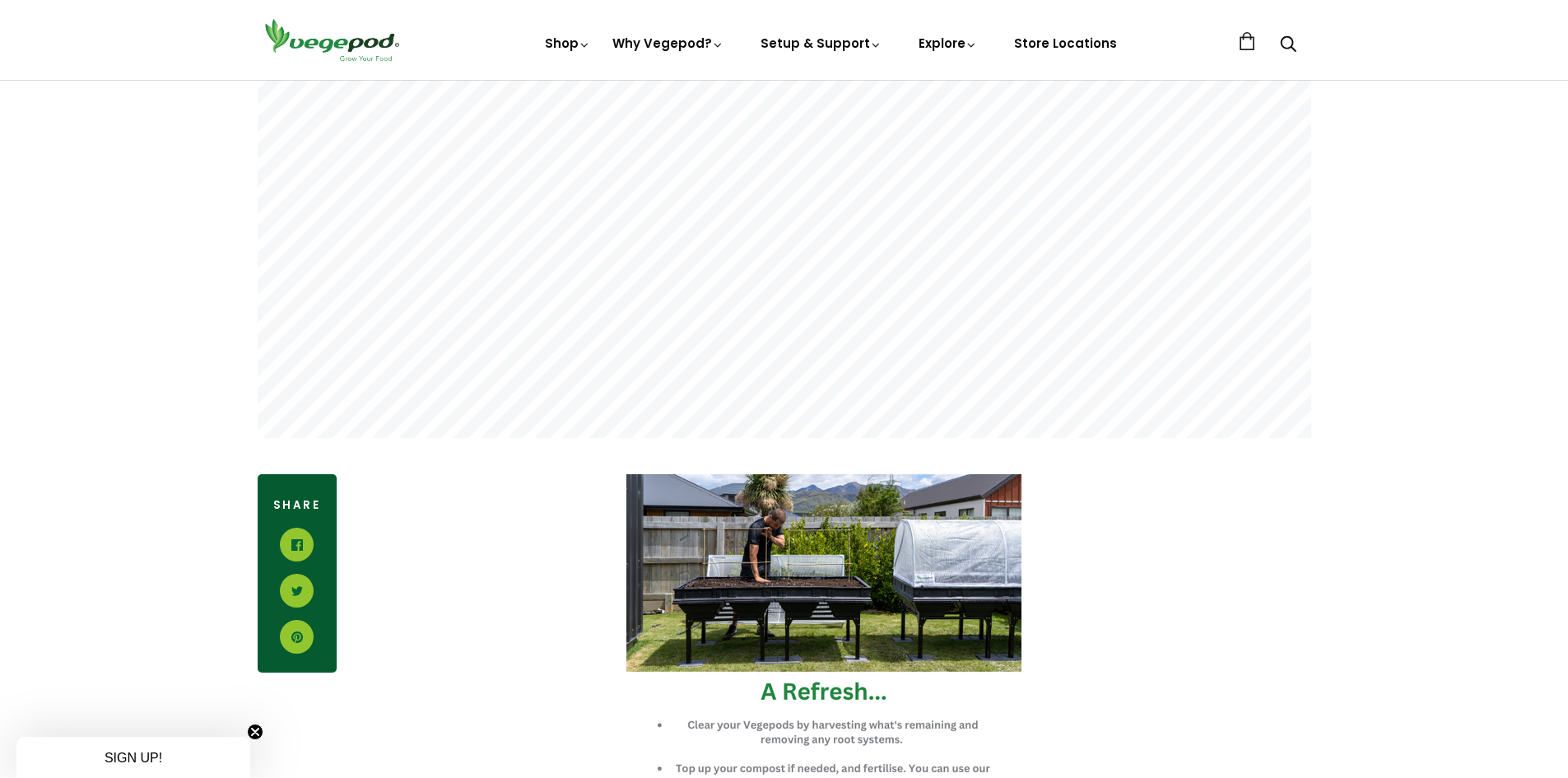
click at [757, 576] on img at bounding box center [823, 664] width 395 height 381
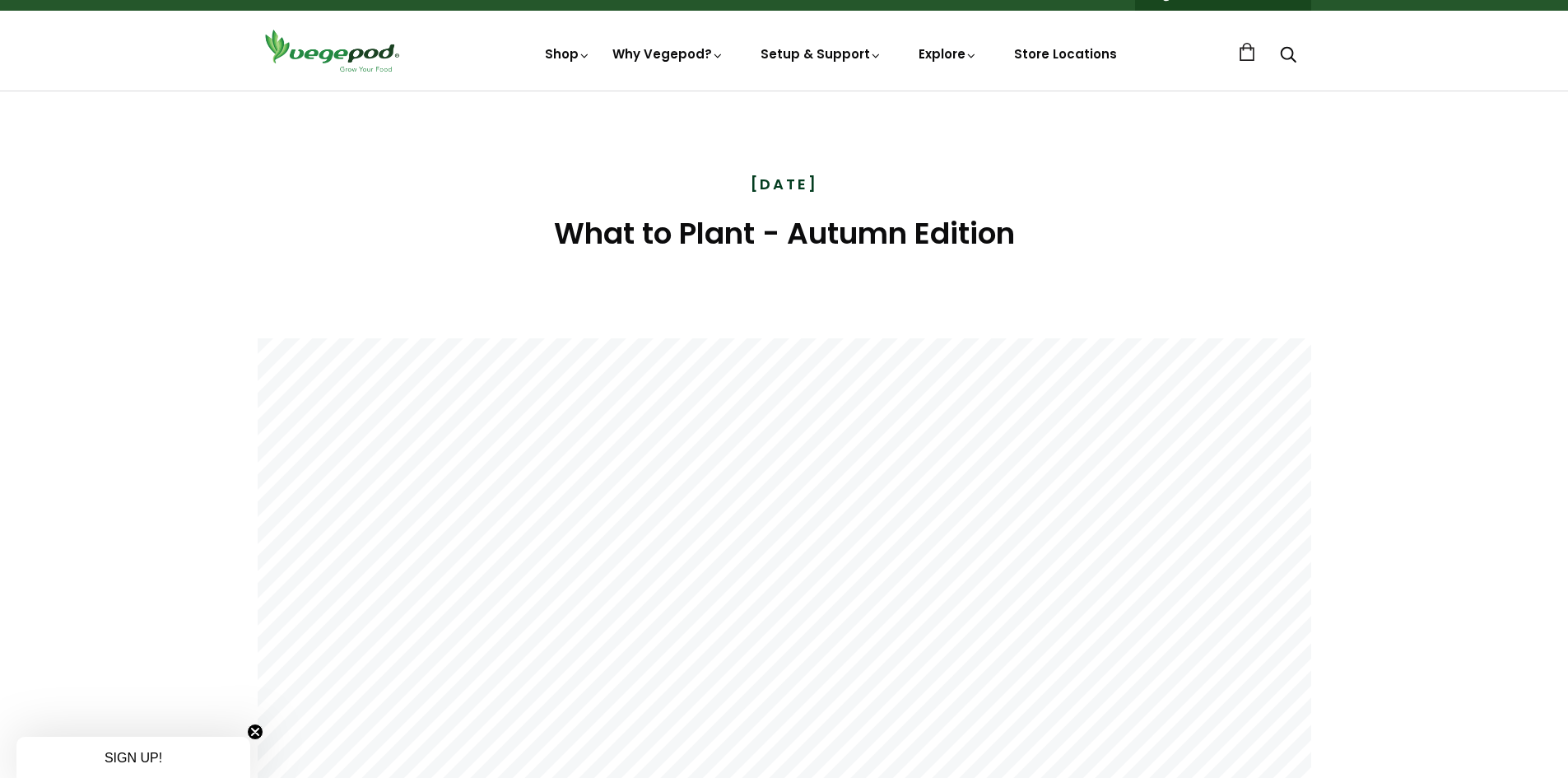
scroll to position [0, 0]
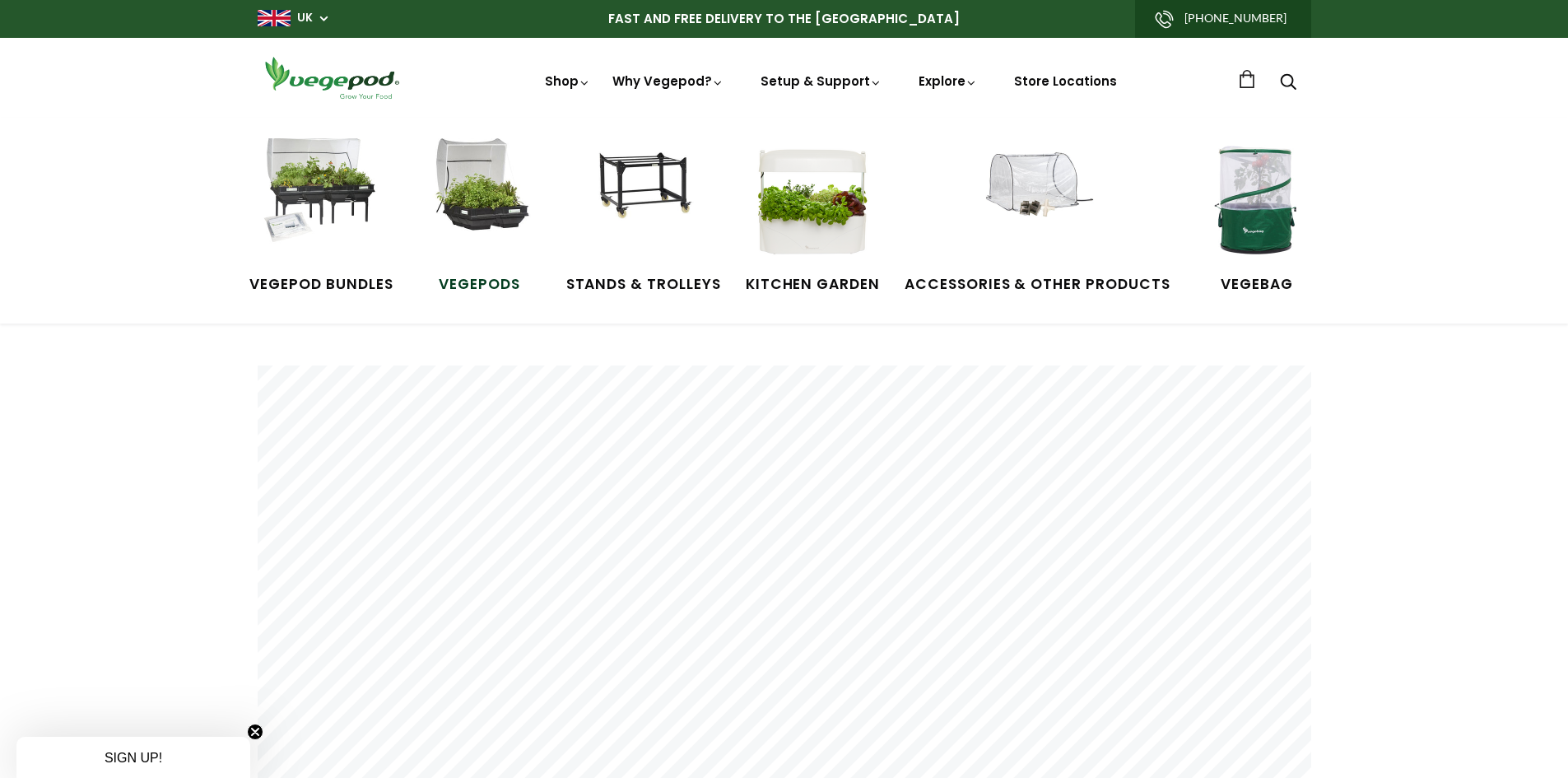
click at [475, 217] on img at bounding box center [480, 200] width 124 height 124
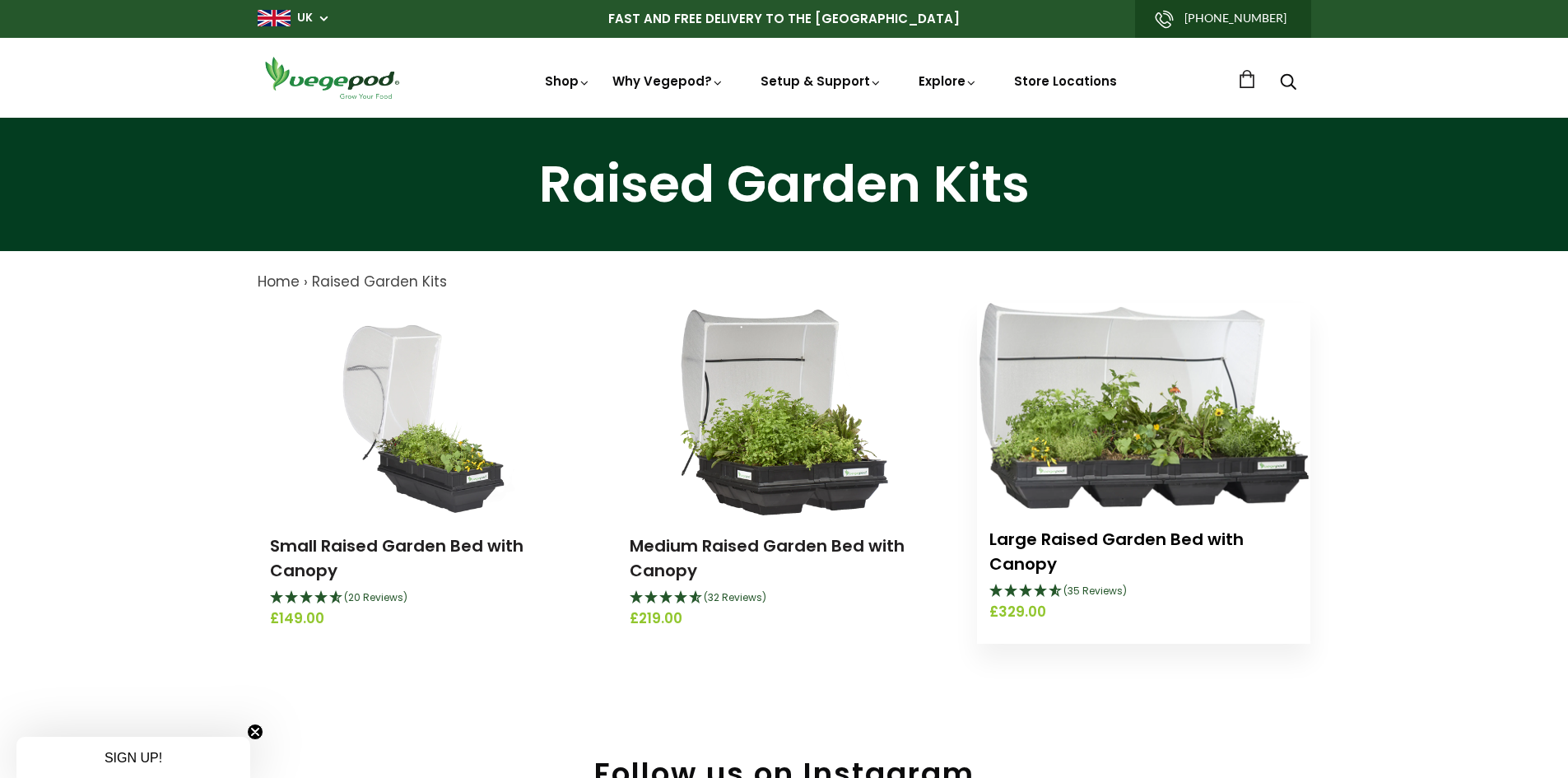
click at [1037, 544] on link "Large Raised Garden Bed with Canopy" at bounding box center [1116, 551] width 254 height 48
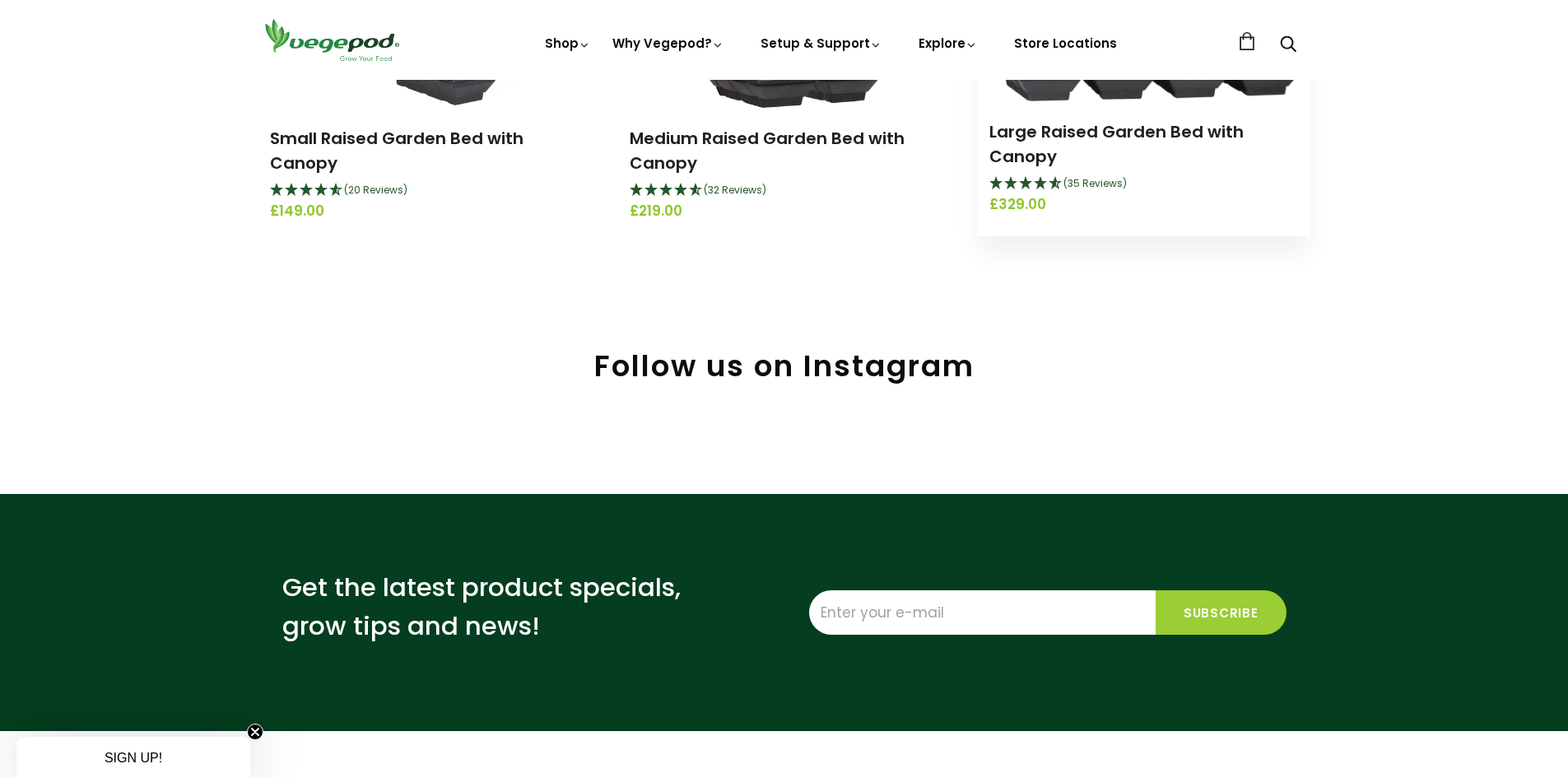
scroll to position [412, 0]
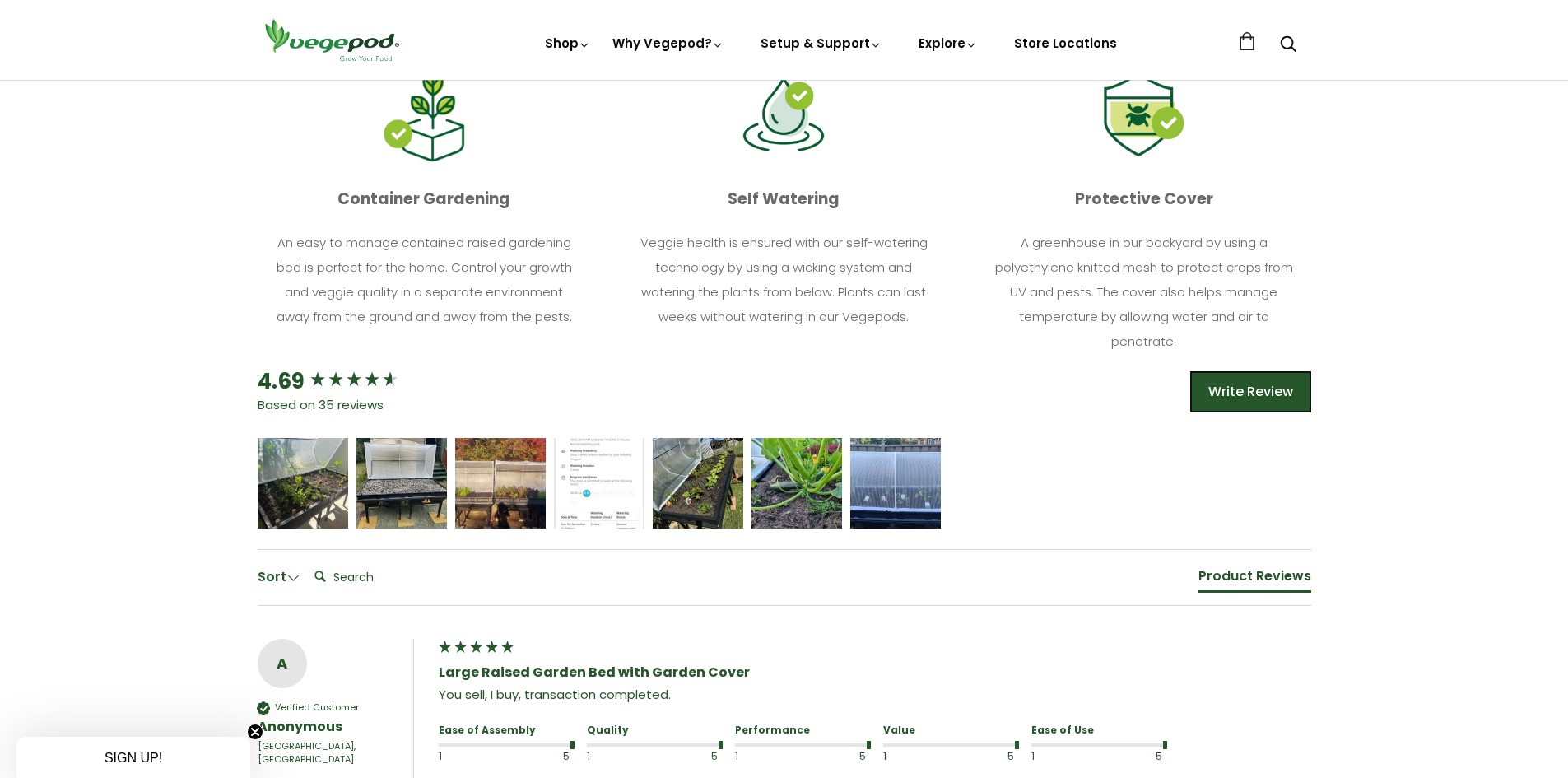
scroll to position [741, 0]
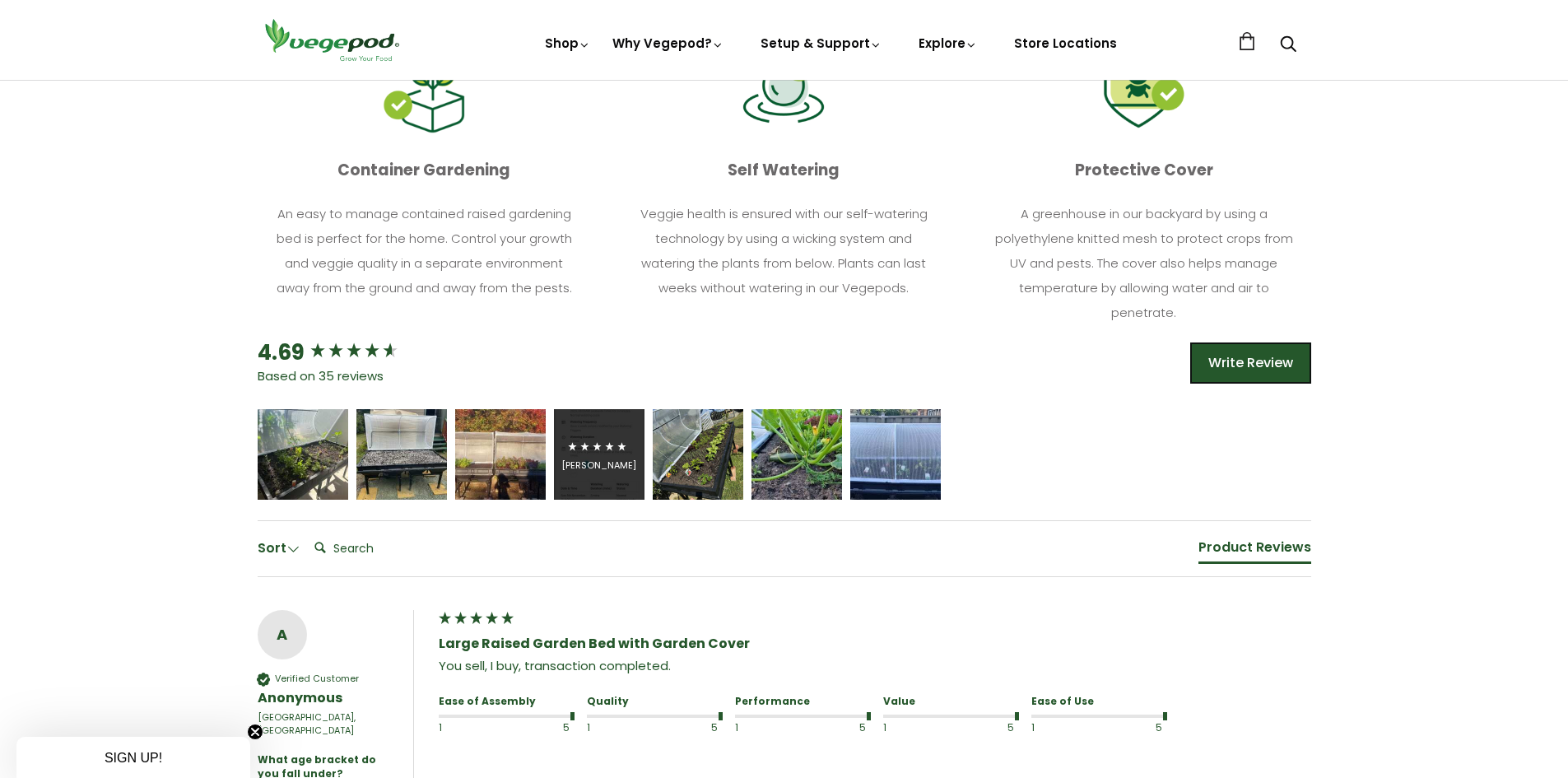
click at [630, 466] on div "John Trembath" at bounding box center [599, 465] width 75 height 12
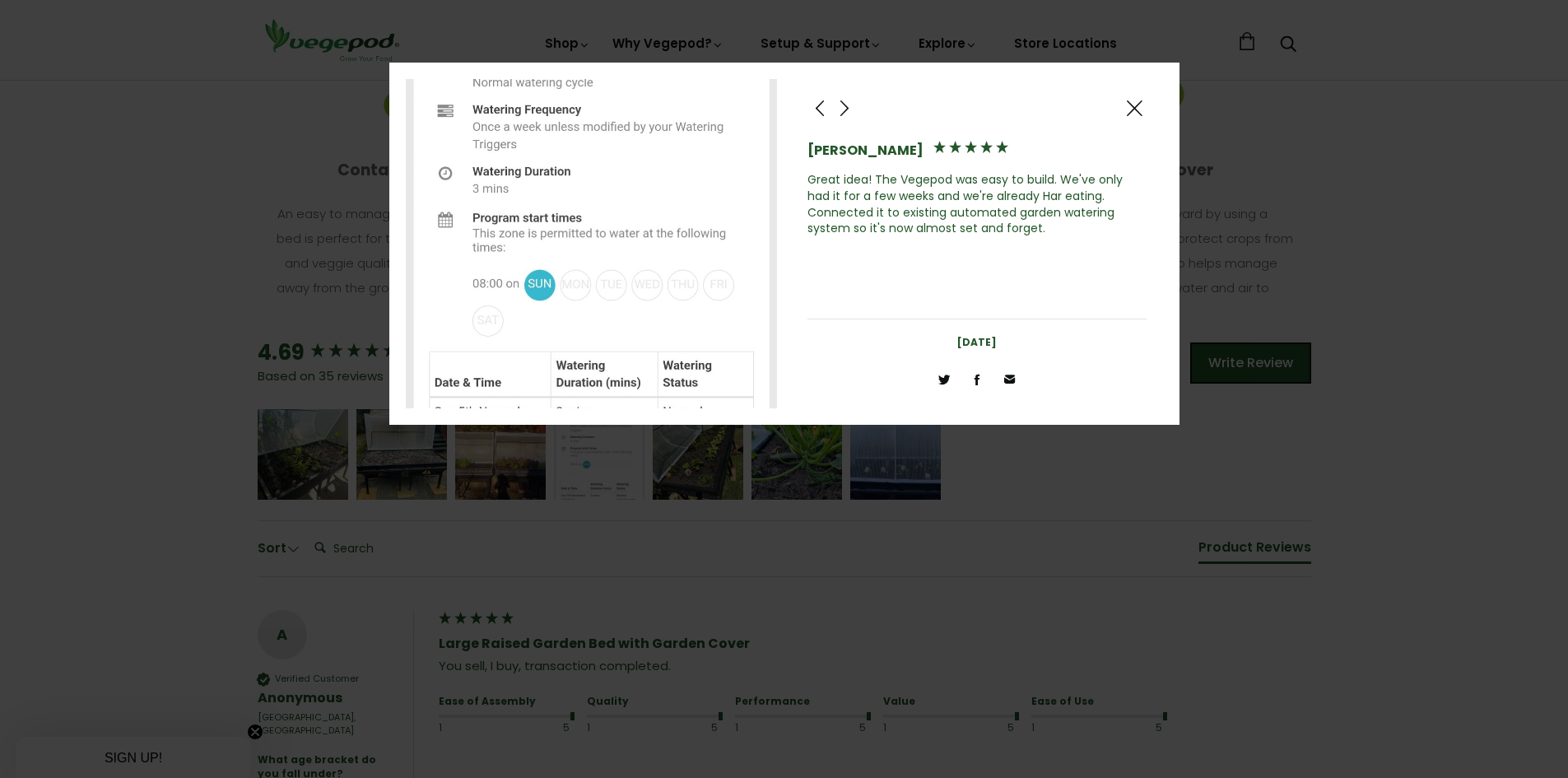
click at [1128, 103] on span at bounding box center [1134, 108] width 20 height 20
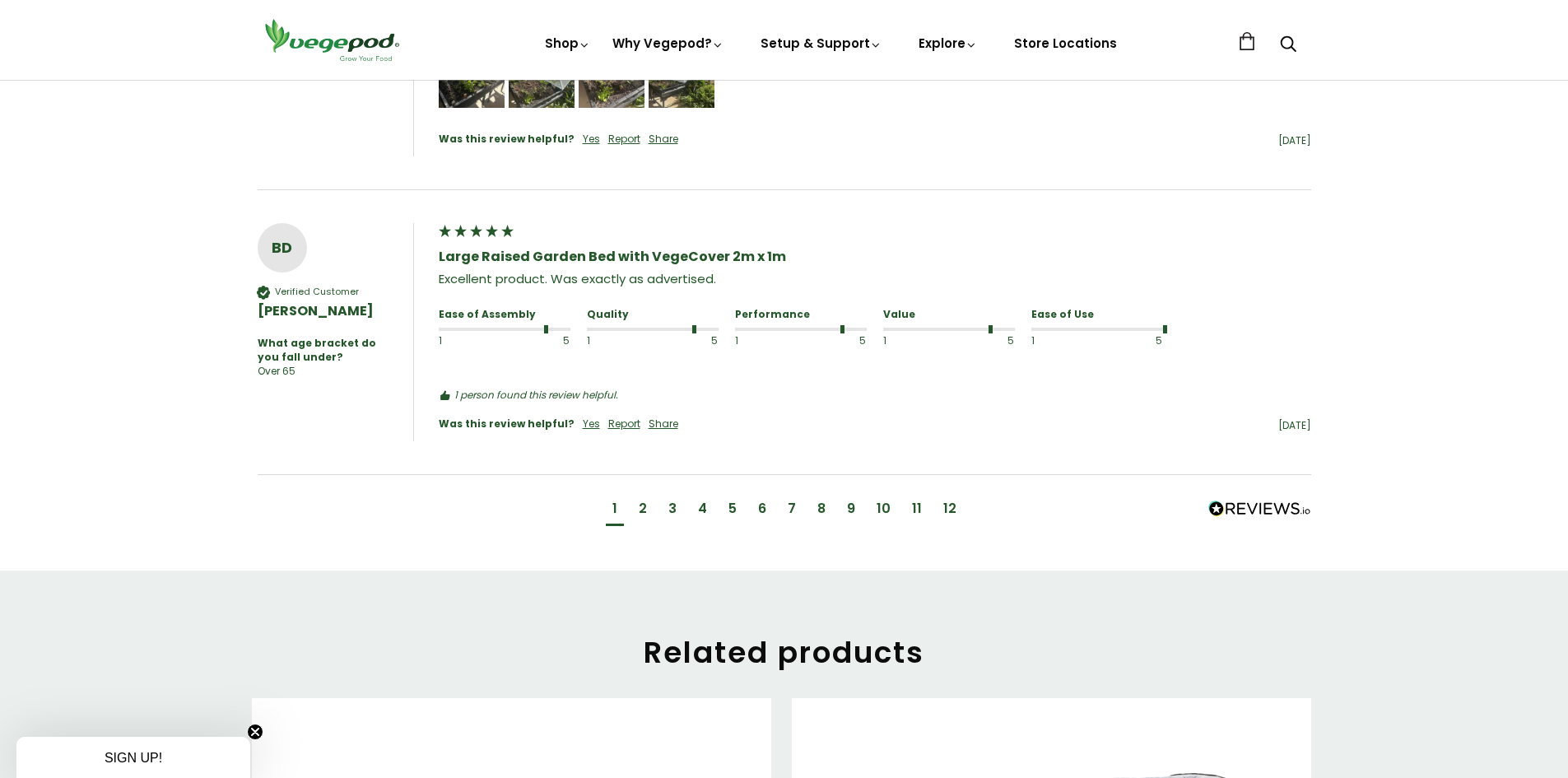
scroll to position [1812, 0]
click at [944, 502] on div "12" at bounding box center [950, 508] width 13 height 18
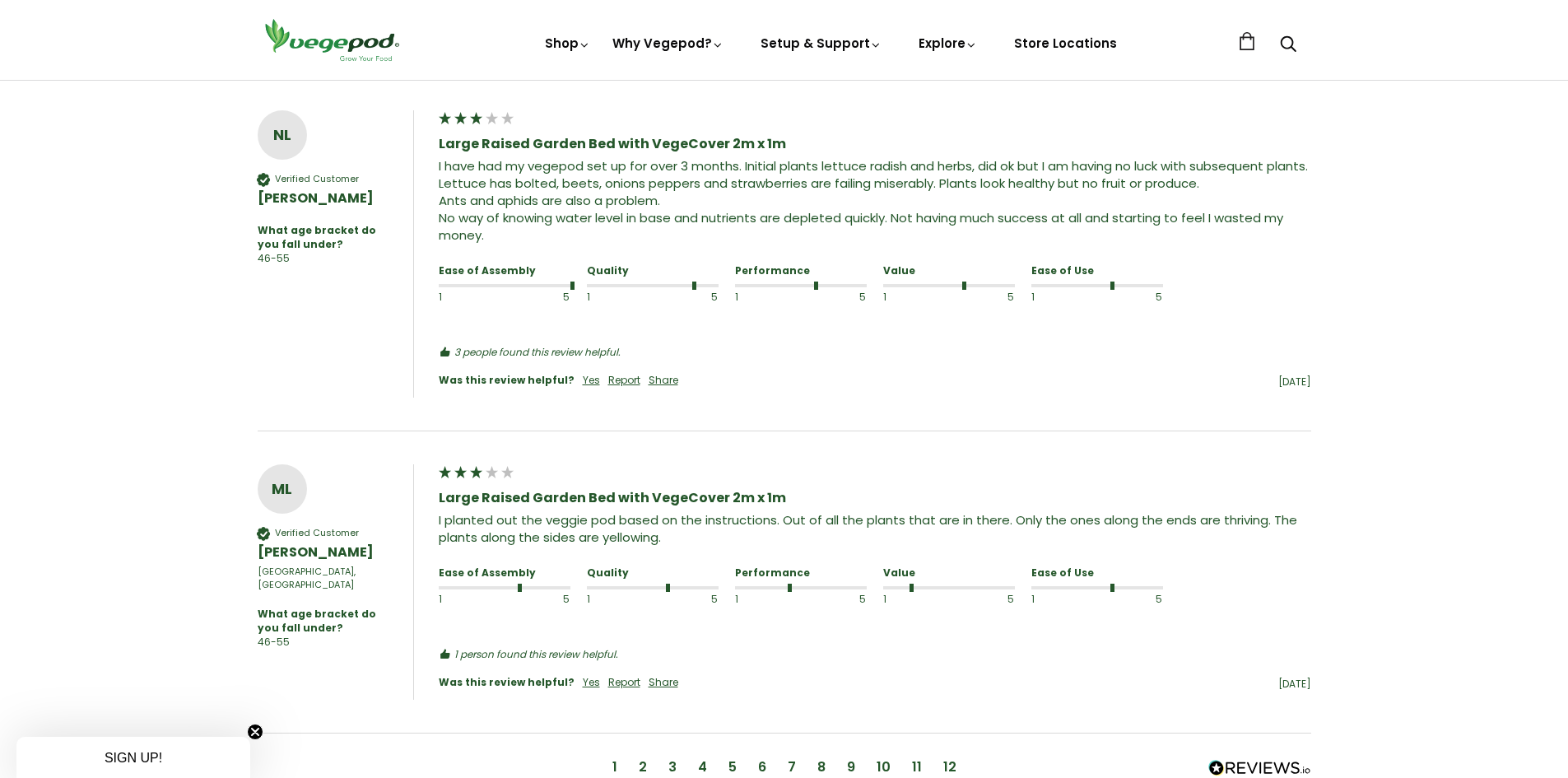
scroll to position [1239, 0]
